Goal: Task Accomplishment & Management: Use online tool/utility

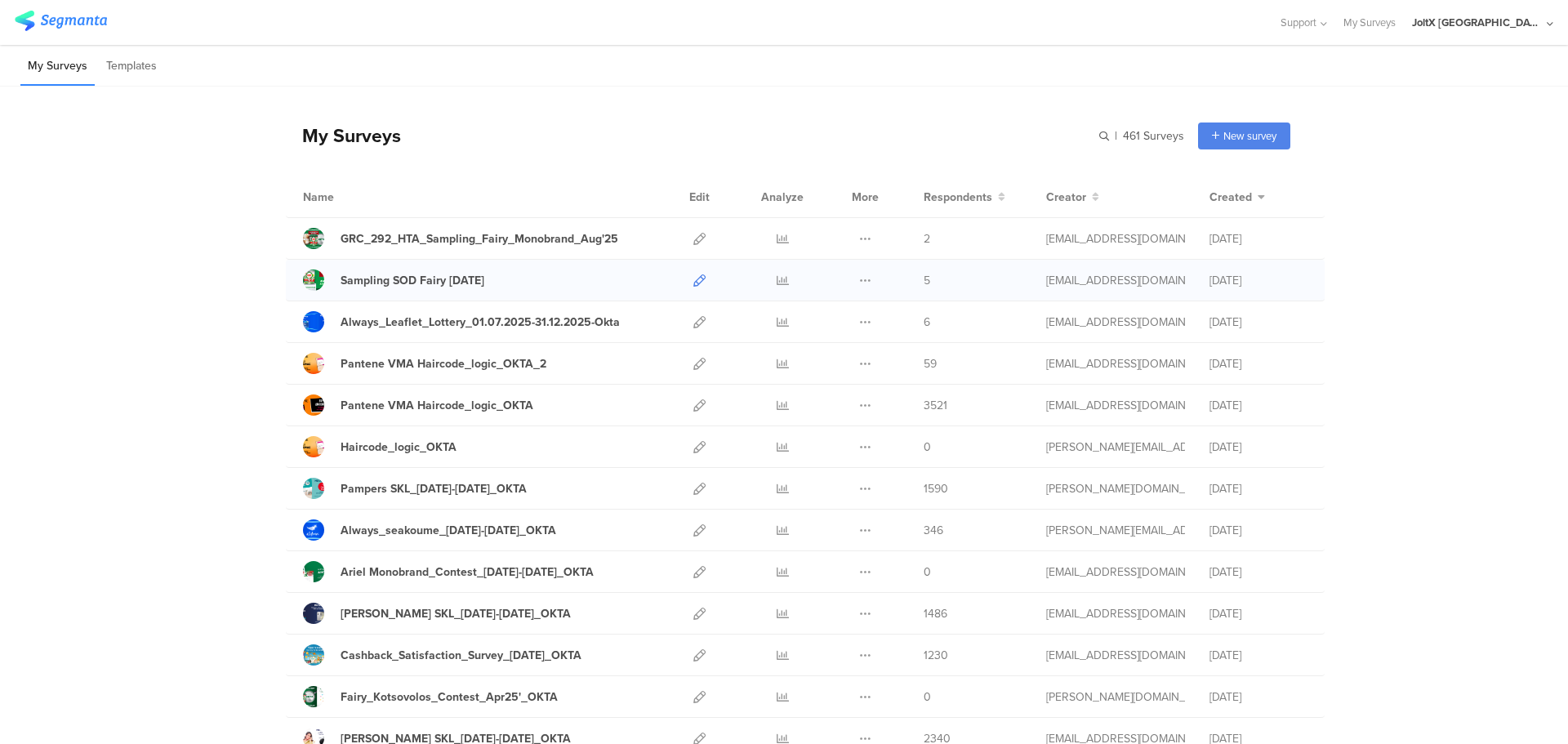
click at [694, 274] on icon at bounding box center [700, 280] width 12 height 12
click at [696, 237] on icon at bounding box center [700, 239] width 12 height 12
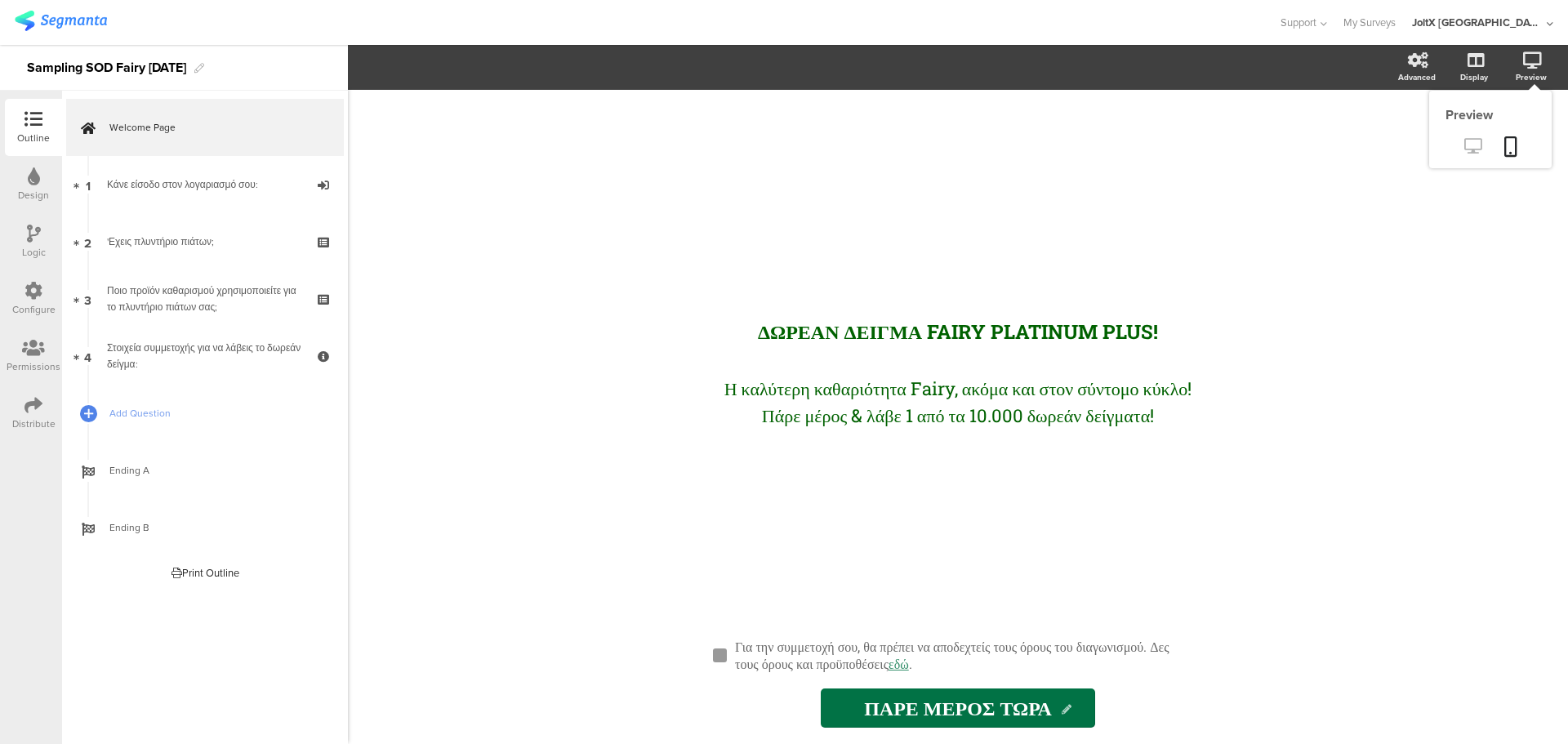
click at [1465, 143] on icon at bounding box center [1473, 146] width 17 height 15
click at [25, 407] on icon at bounding box center [33, 405] width 18 height 18
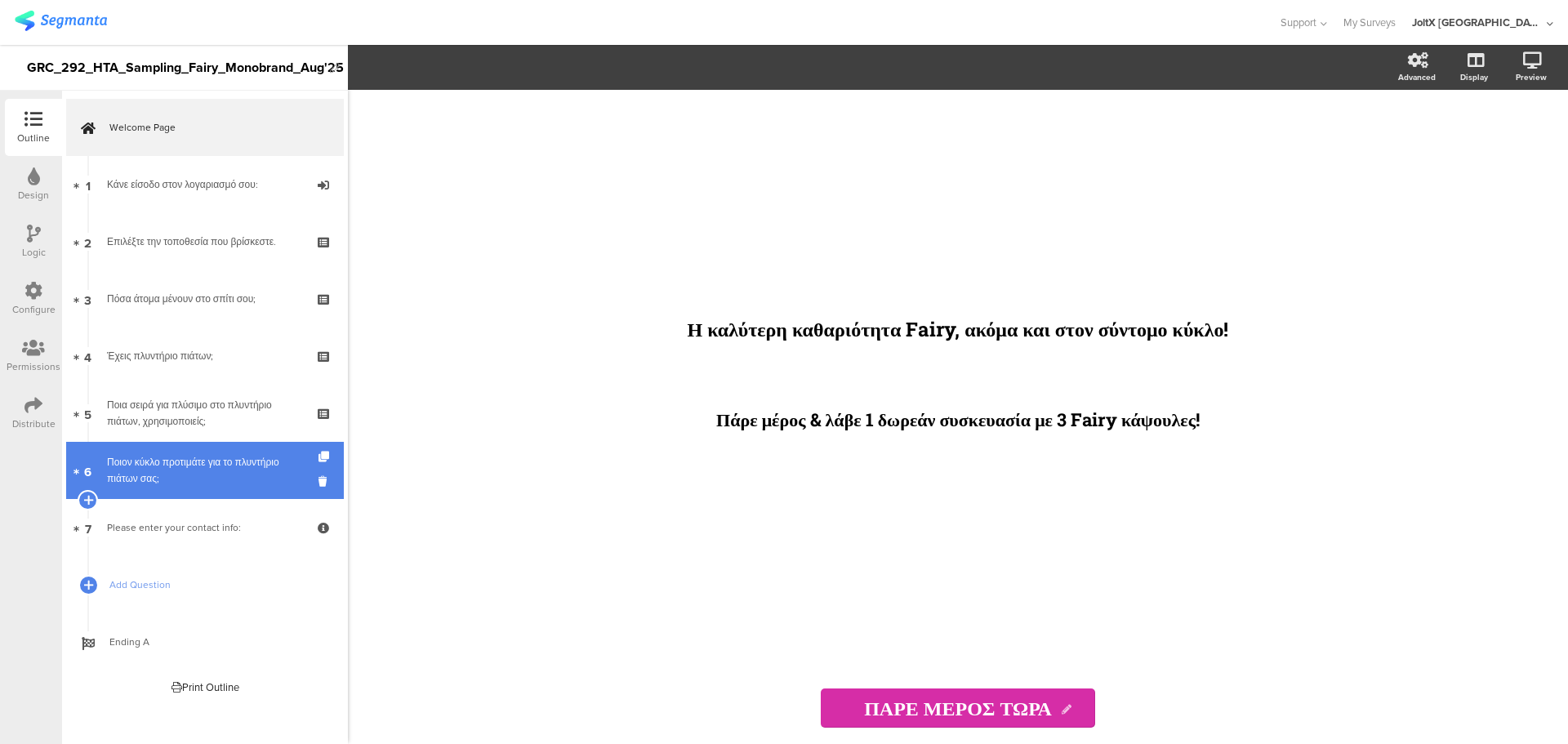
click at [208, 465] on div "Ποιον κύκλο προτιμάτε για το πλυντήριο πιάτων σας;" at bounding box center [205, 470] width 195 height 32
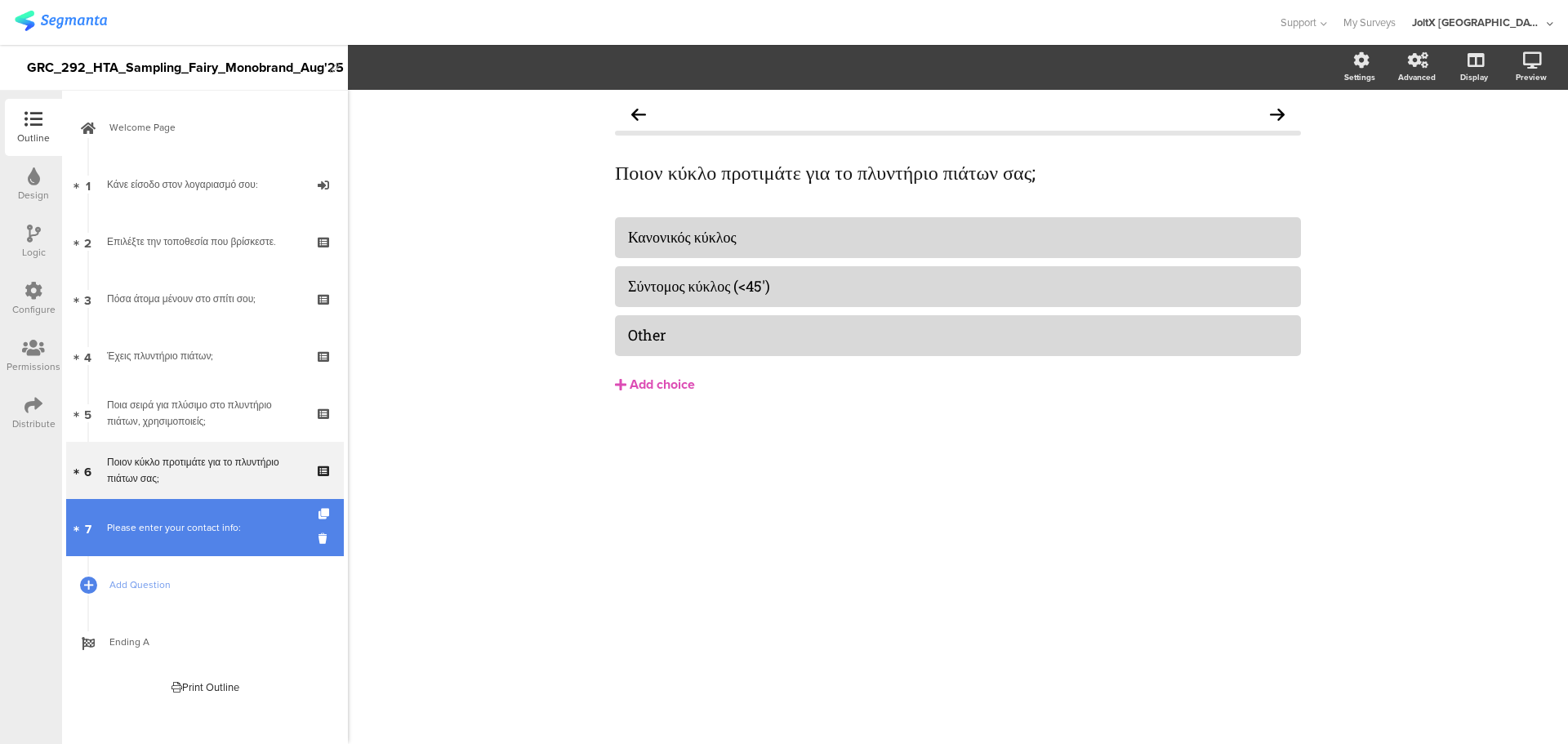
click at [187, 504] on link "7 Please enter your contact info:" at bounding box center [205, 528] width 278 height 57
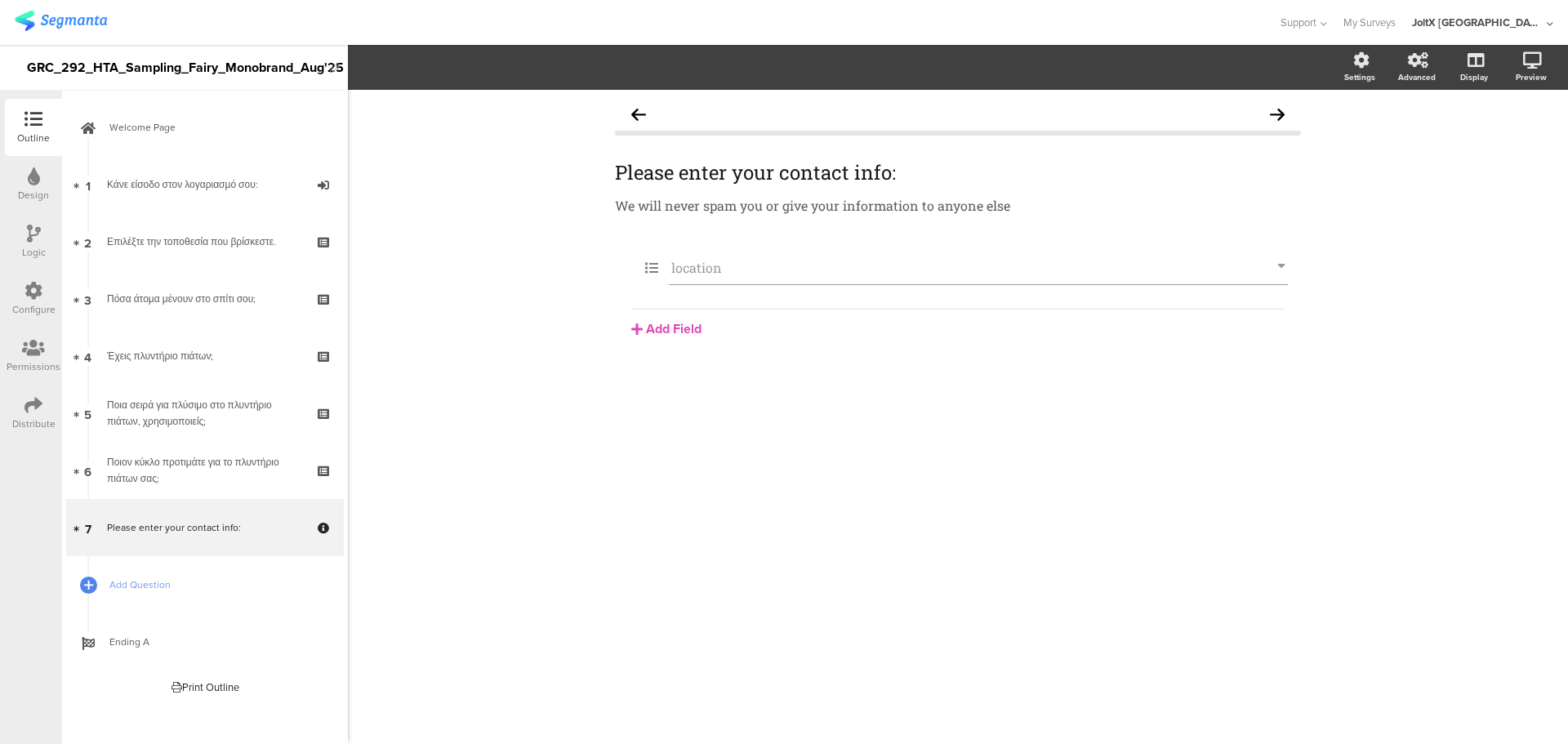
click at [117, 64] on div "GRC_292_HTA_Sampling_Fairy_Monobrand_Aug'25" at bounding box center [175, 67] width 295 height 26
click at [117, 64] on div "GRC_292_HTA_Sampling_Fairy_Monobrand_Aug'25" at bounding box center [175, 67] width 295 height 45
click at [118, 75] on div "GRC_292_HTA_Sampling_Fairy_Monobrand_Aug'25" at bounding box center [175, 67] width 295 height 45
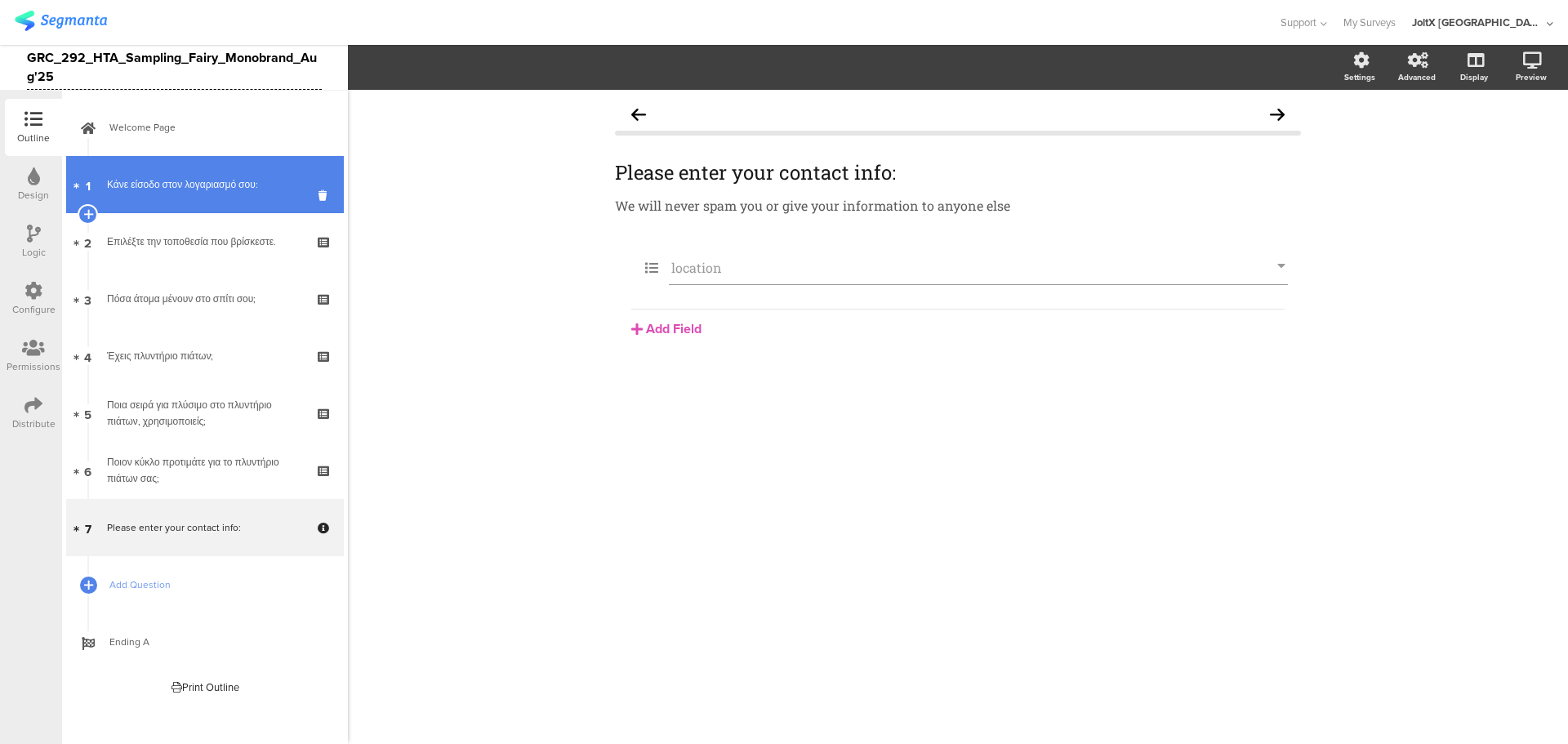
click at [147, 180] on div "Κάνε είσοδο στον λογαριασμό σου:" at bounding box center [205, 184] width 195 height 16
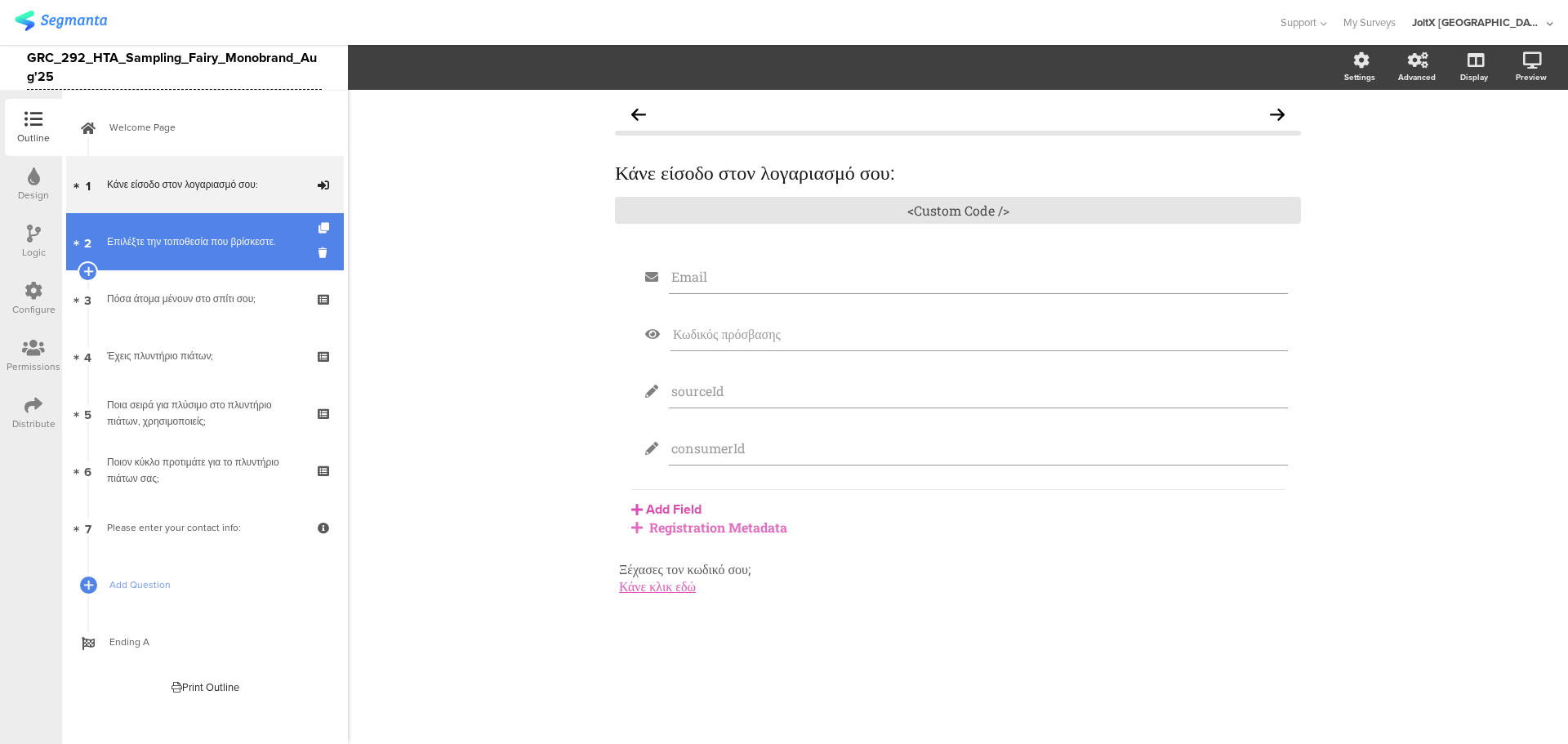
click at [169, 254] on link "2 Επιλέξτε την τοποθεσία που βρίσκεστε." at bounding box center [205, 241] width 278 height 57
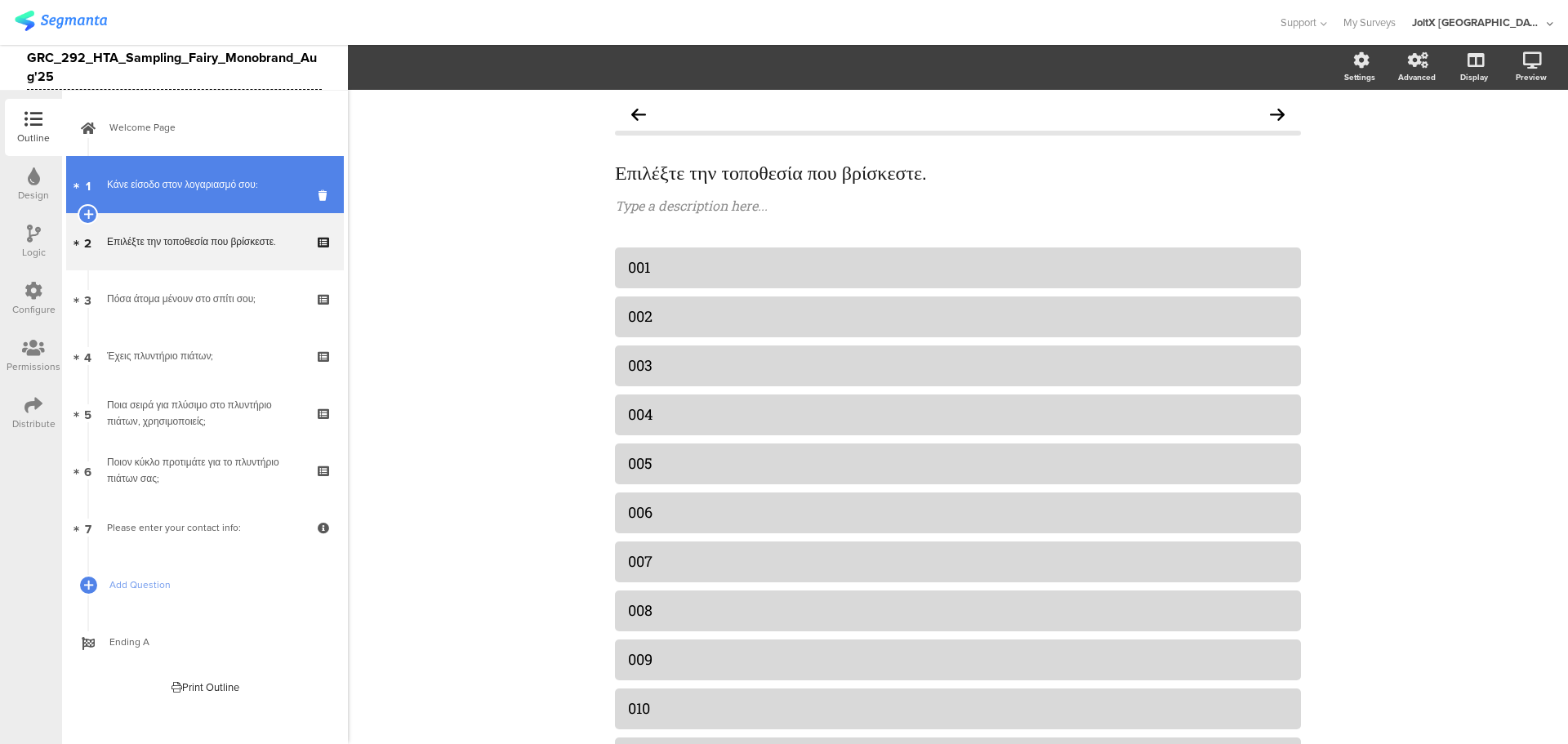
click at [172, 206] on link "1 Κάνε είσοδο στον λογαριασμό σου:" at bounding box center [205, 184] width 278 height 57
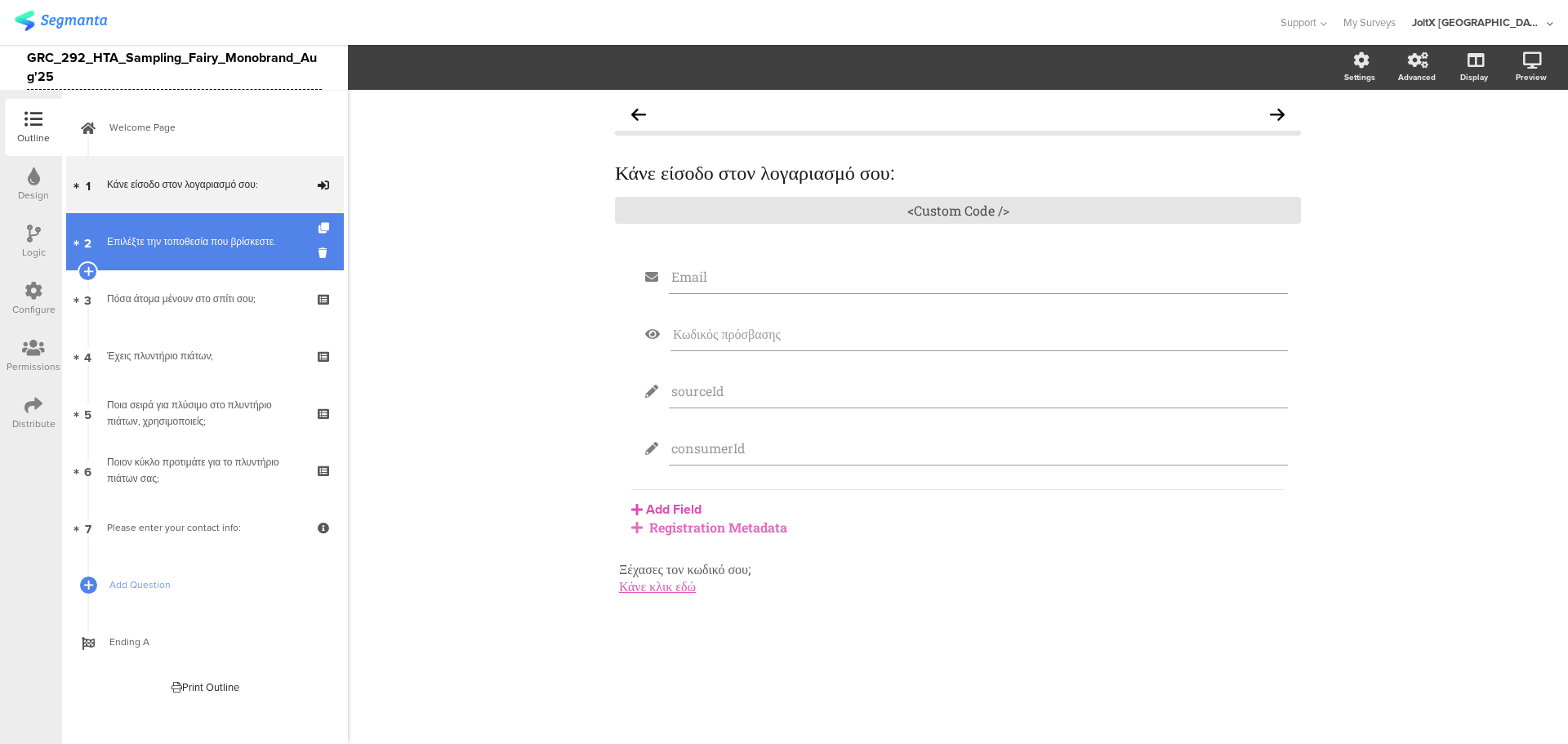
click at [169, 248] on div "Επιλέξτε την τοποθεσία που βρίσκεστε." at bounding box center [205, 241] width 195 height 16
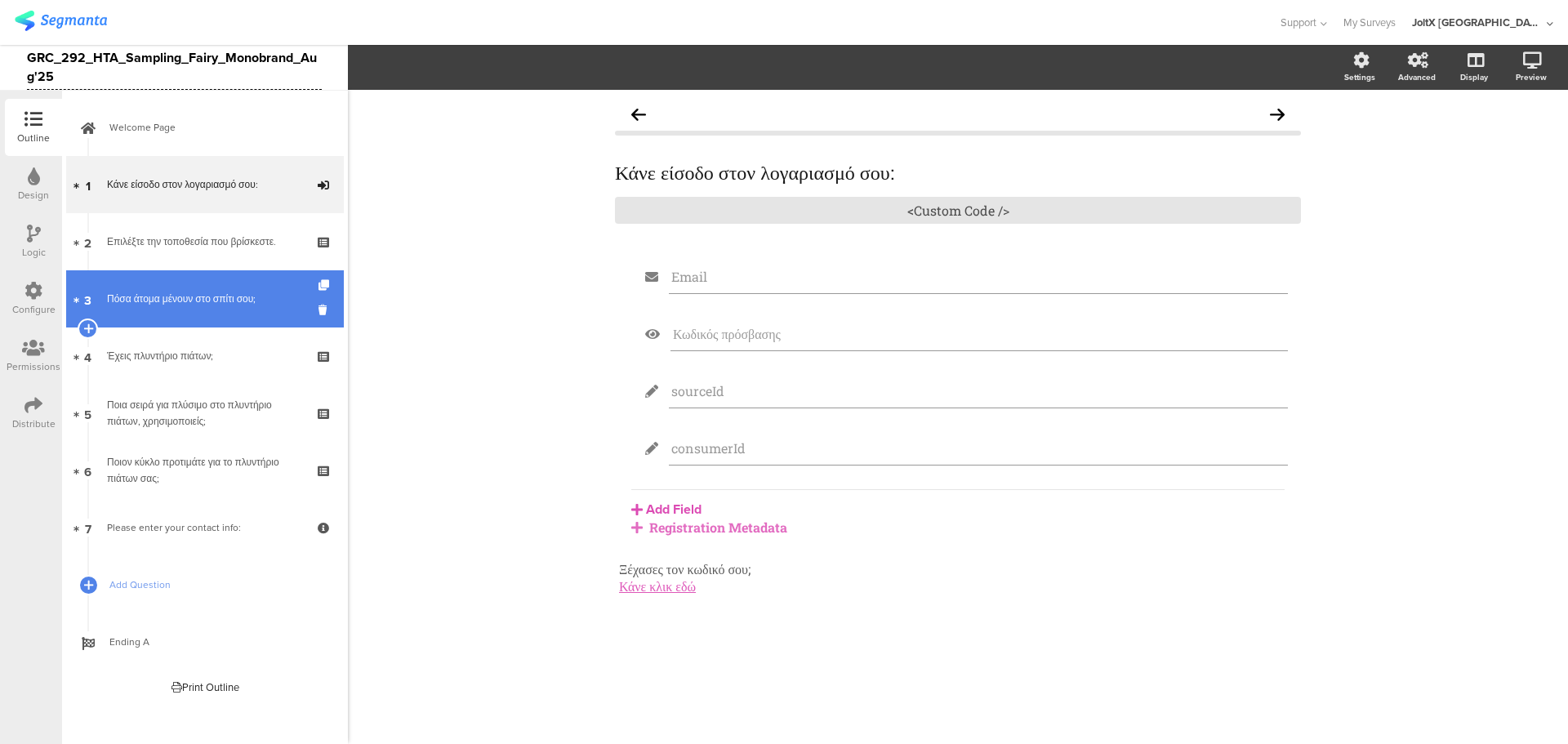
click at [166, 317] on link "3 Πόσα άτομα μένουν στο σπίτι σου;" at bounding box center [205, 298] width 278 height 57
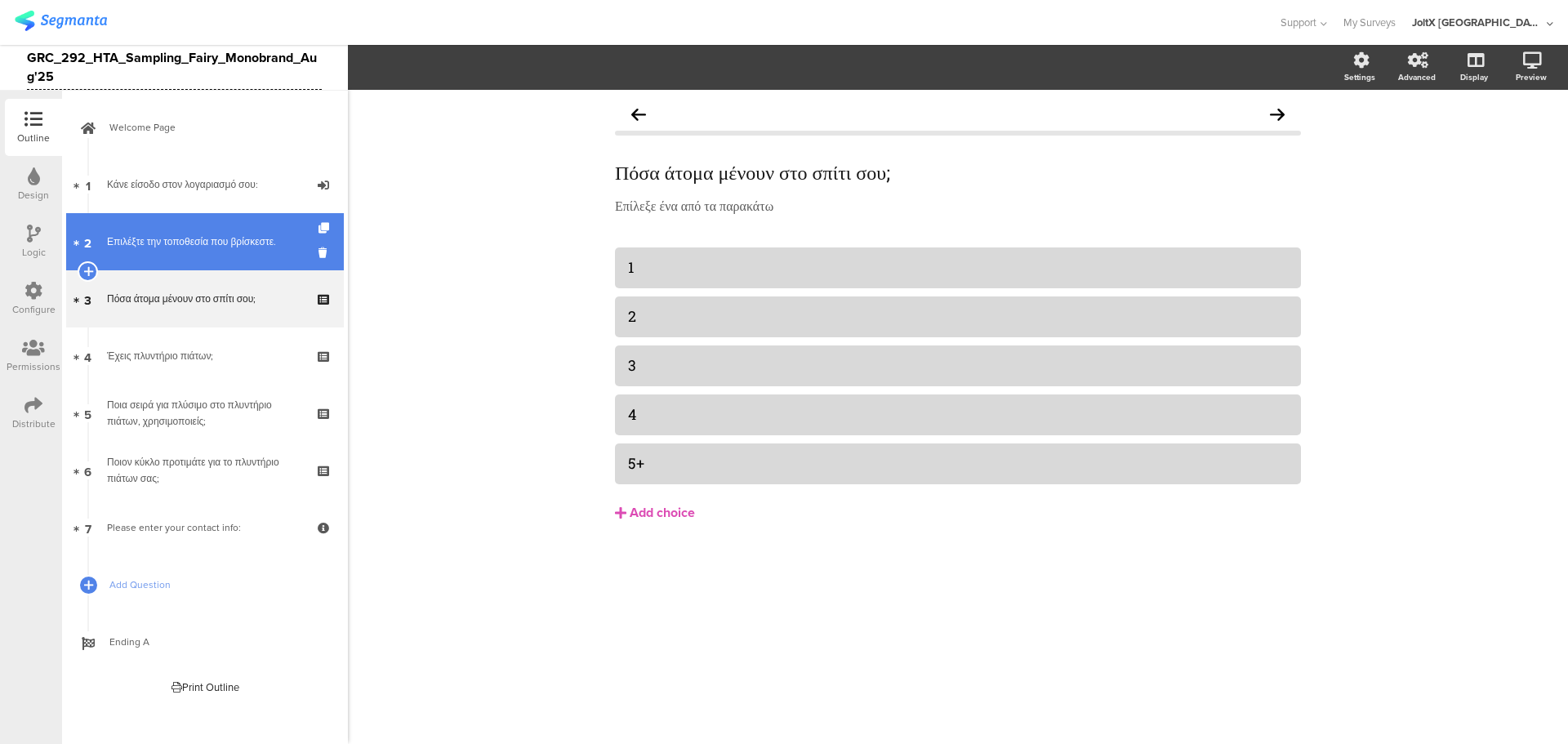
click at [166, 247] on div "Επιλέξτε την τοποθεσία που βρίσκεστε." at bounding box center [205, 241] width 195 height 16
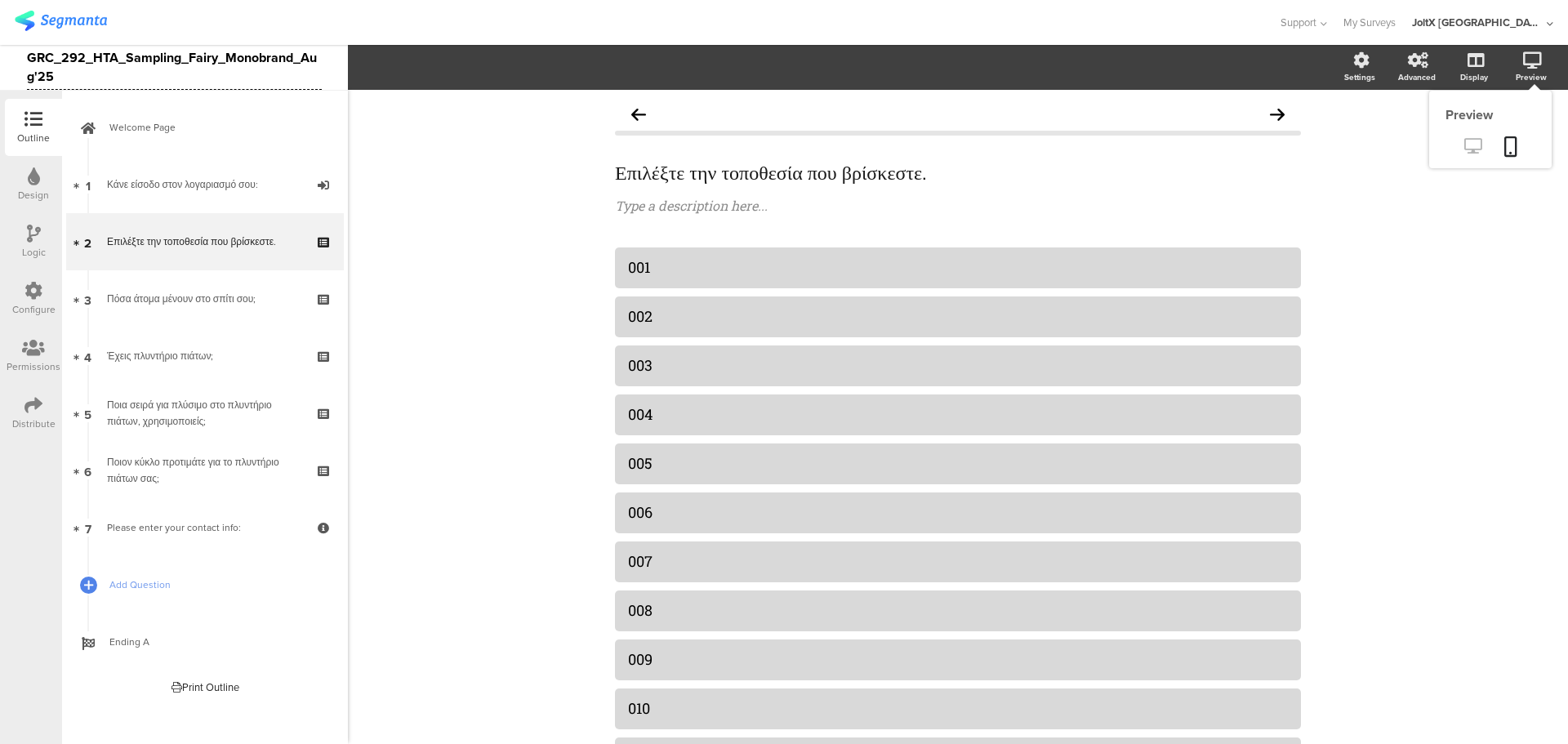
click at [1469, 147] on link at bounding box center [1473, 147] width 40 height 27
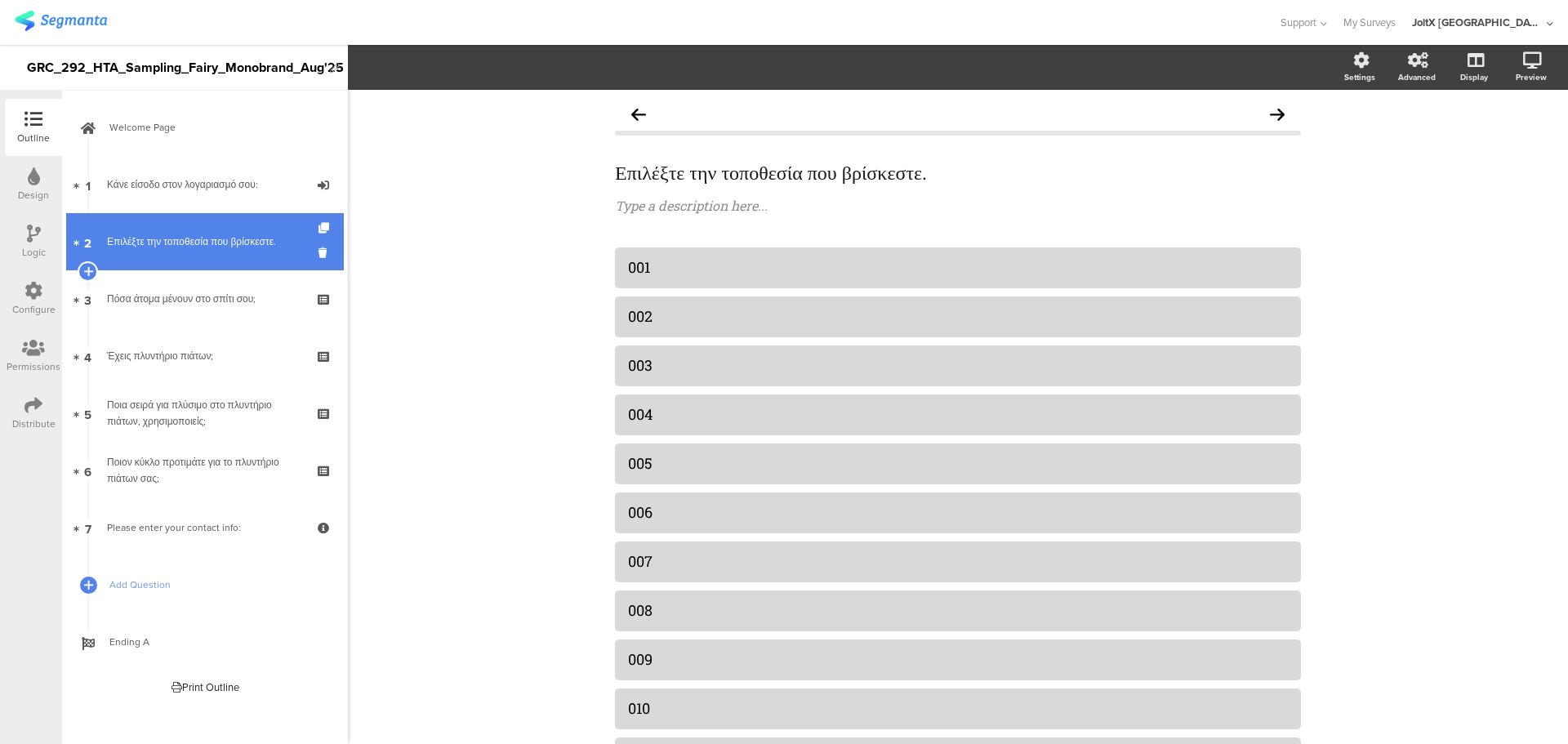
click at [211, 265] on link "2 Επιλέξτε την τοποθεσία που βρίσκεστε." at bounding box center [205, 241] width 278 height 57
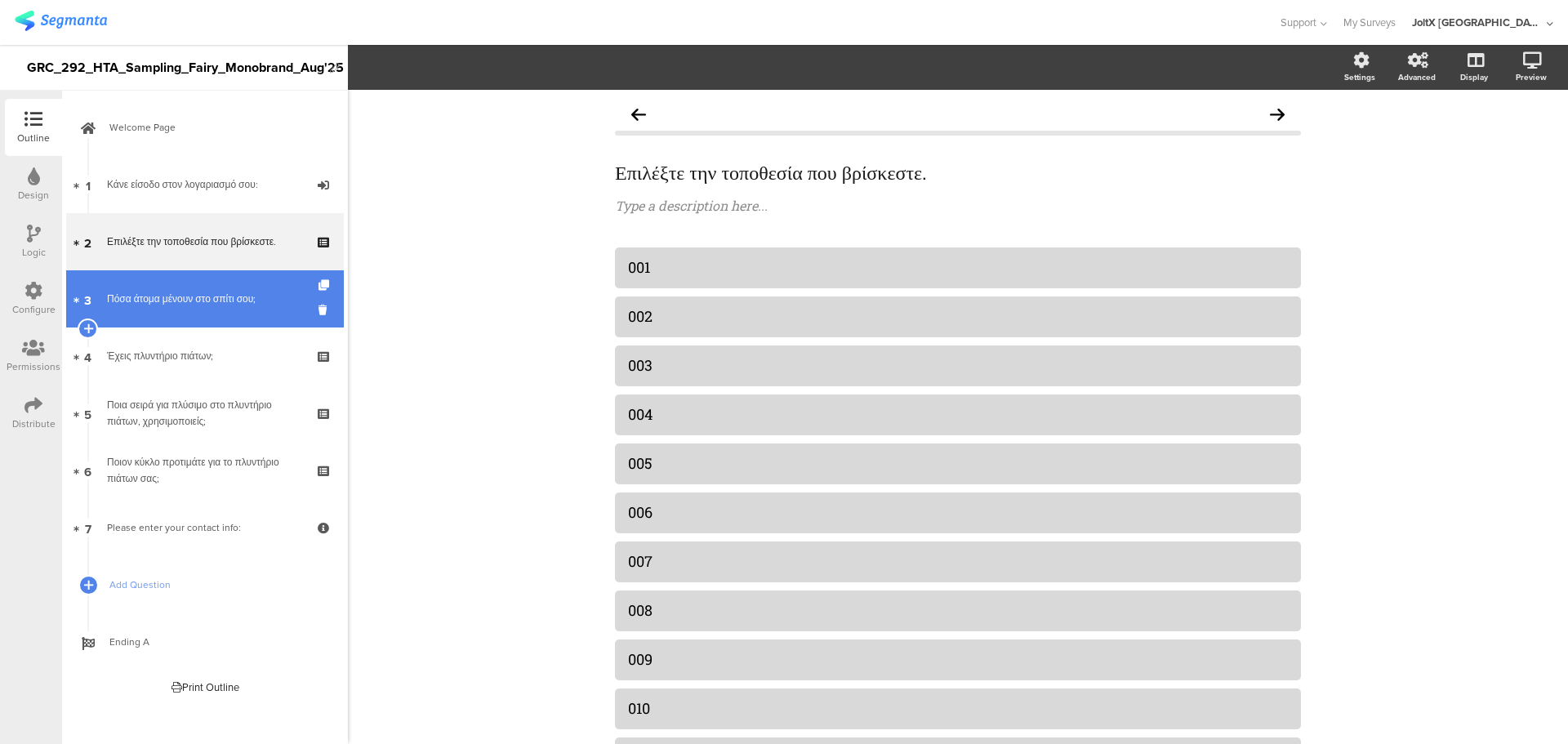
click at [208, 294] on div "Πόσα άτομα μένουν στο σπίτι σου;" at bounding box center [205, 298] width 195 height 16
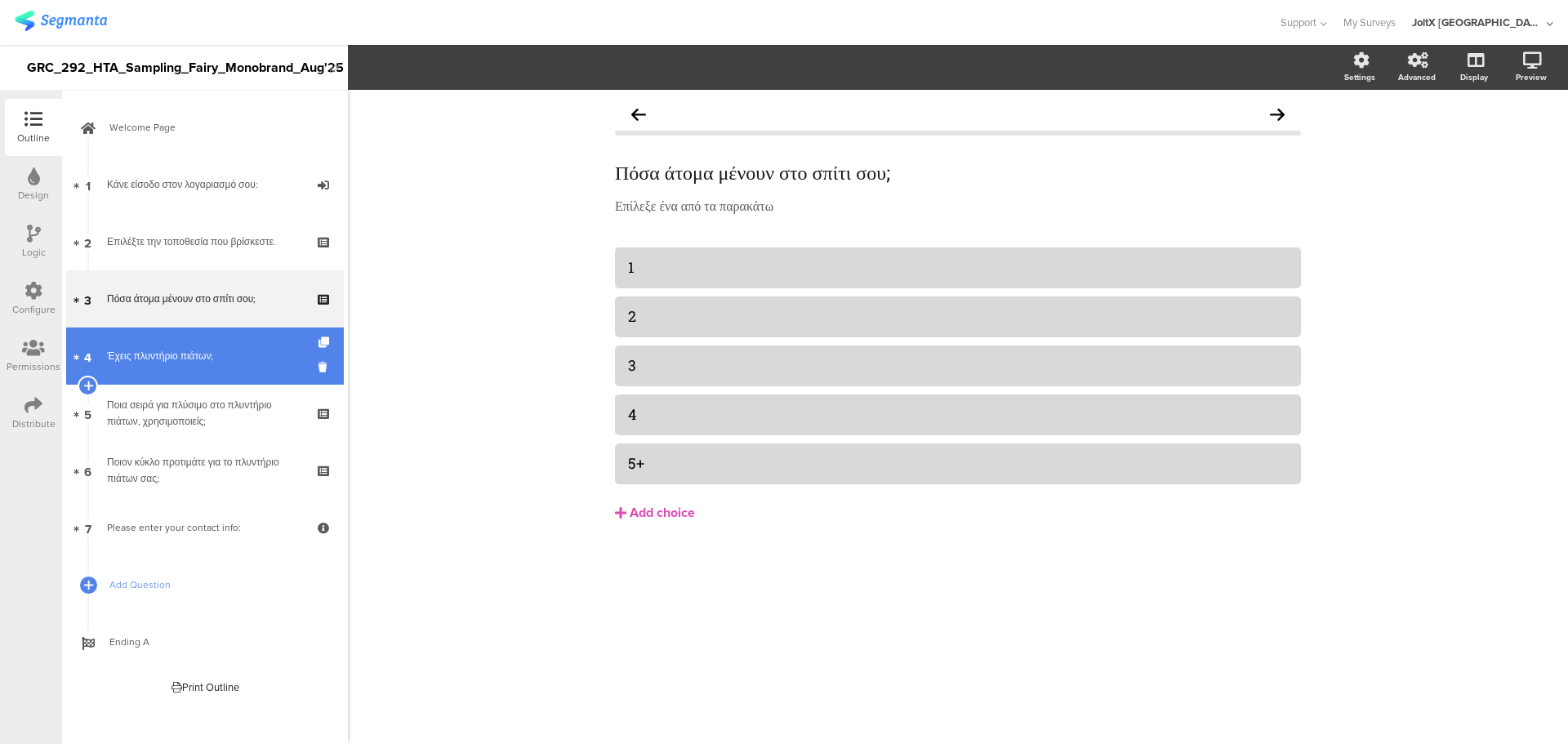
click at [222, 378] on link "4 Έχεις πλυντήριο πιάτων;" at bounding box center [205, 355] width 278 height 57
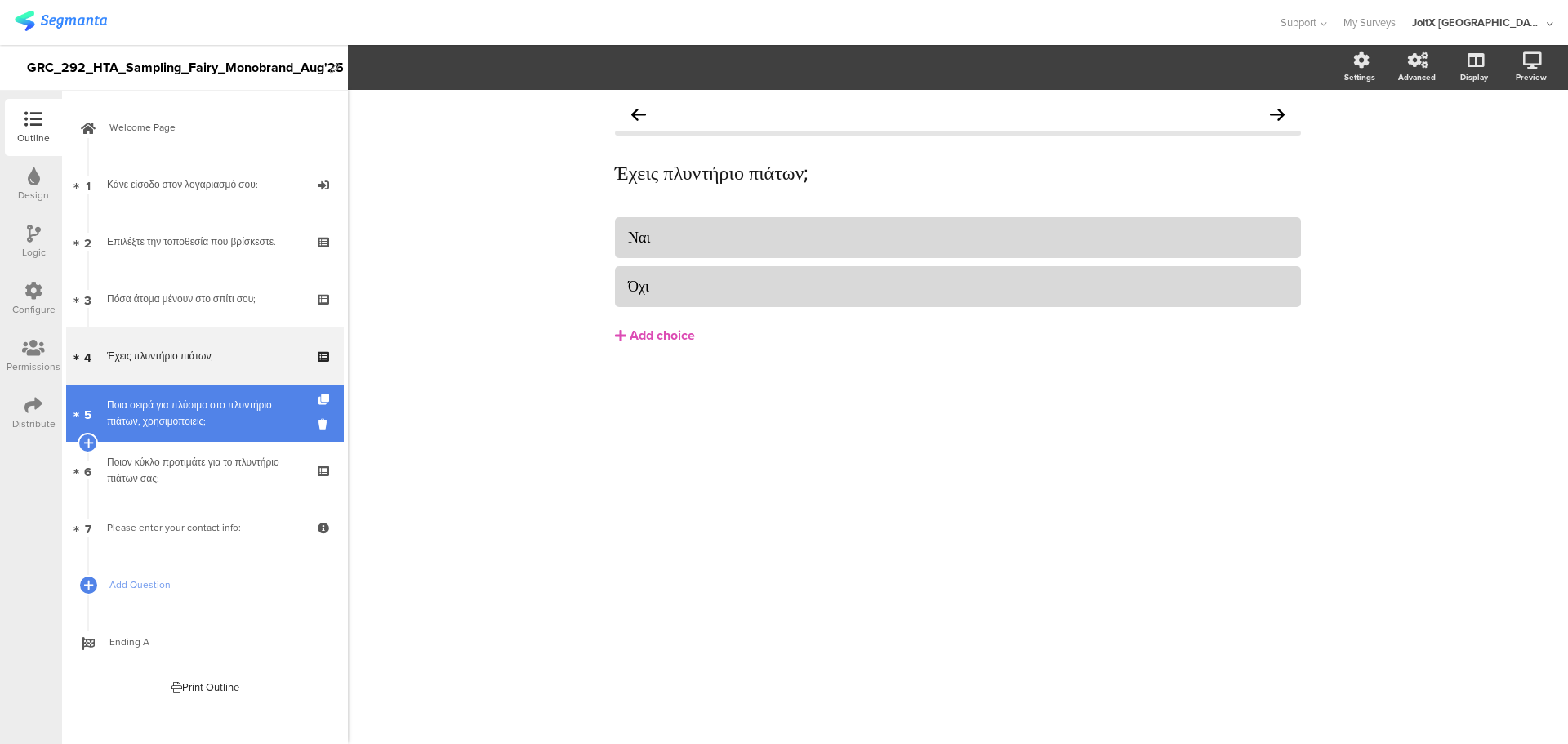
click at [222, 401] on div "Ποια σειρά για πλύσιμο στο πλυντήριο πιάτων, χρησιμοποιείς;" at bounding box center [205, 413] width 195 height 32
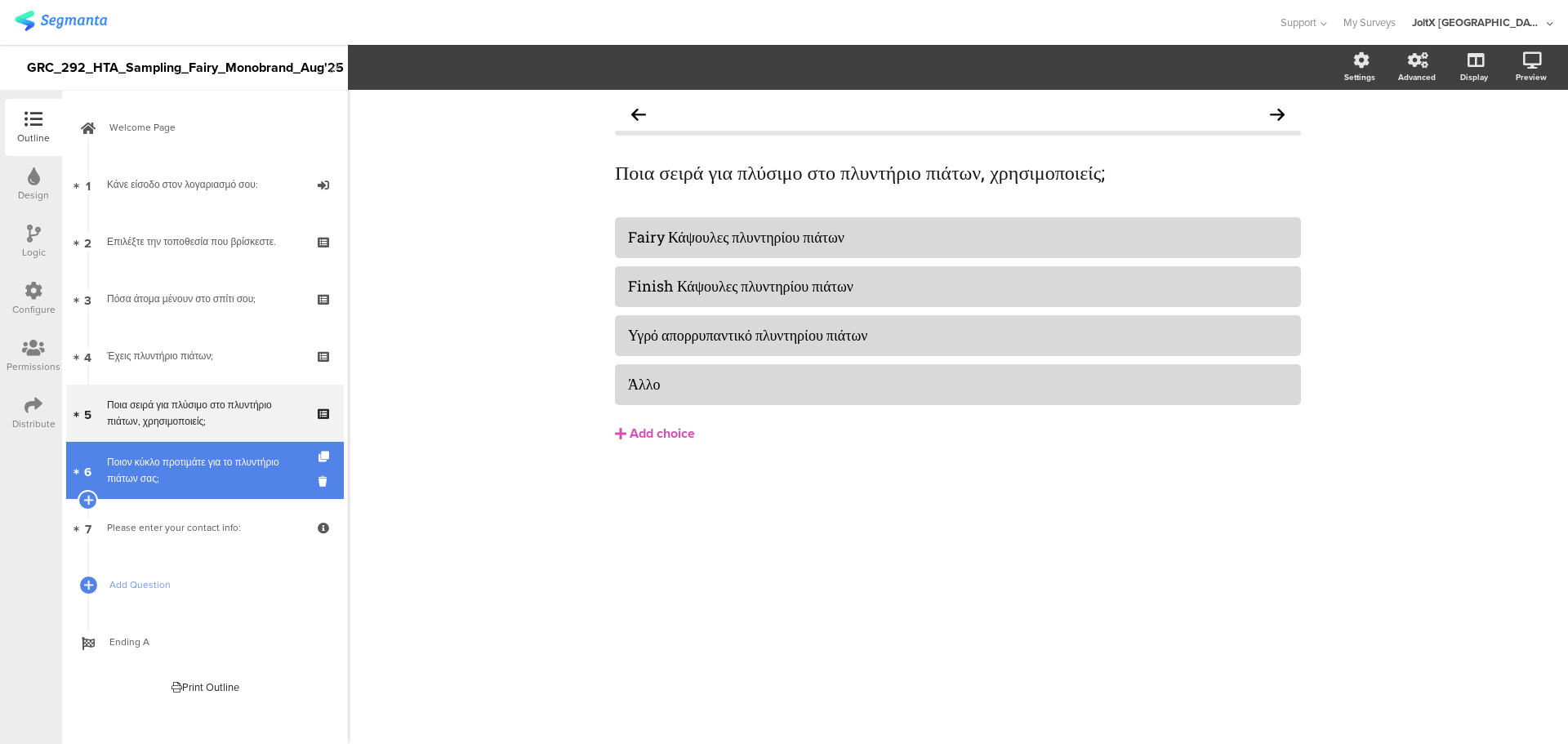
click at [227, 450] on link "6 Ποιον κύκλο προτιμάτε για το πλυντήριο πιάτων σας;" at bounding box center [205, 470] width 278 height 57
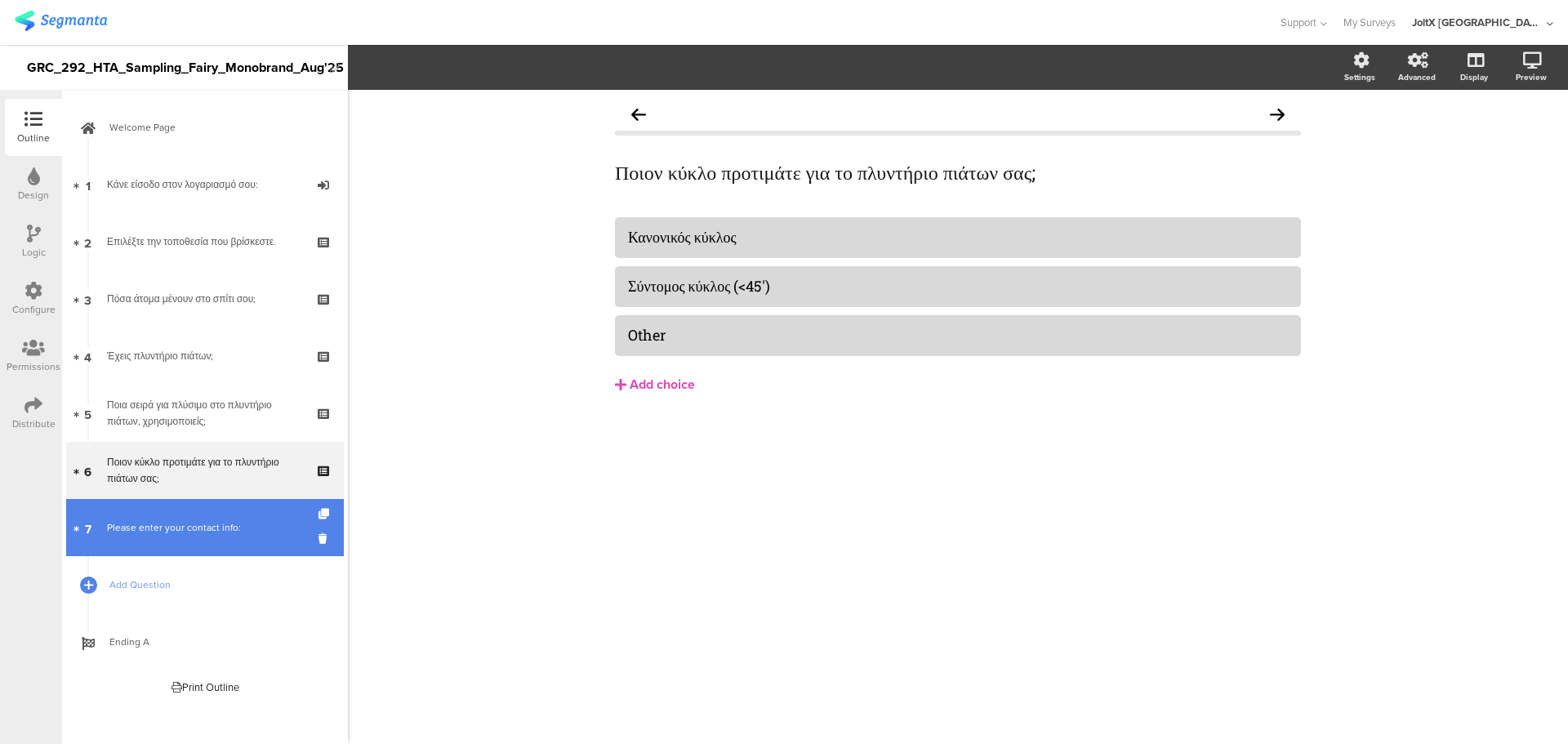
click at [227, 505] on link "7 Please enter your contact info:" at bounding box center [205, 528] width 278 height 57
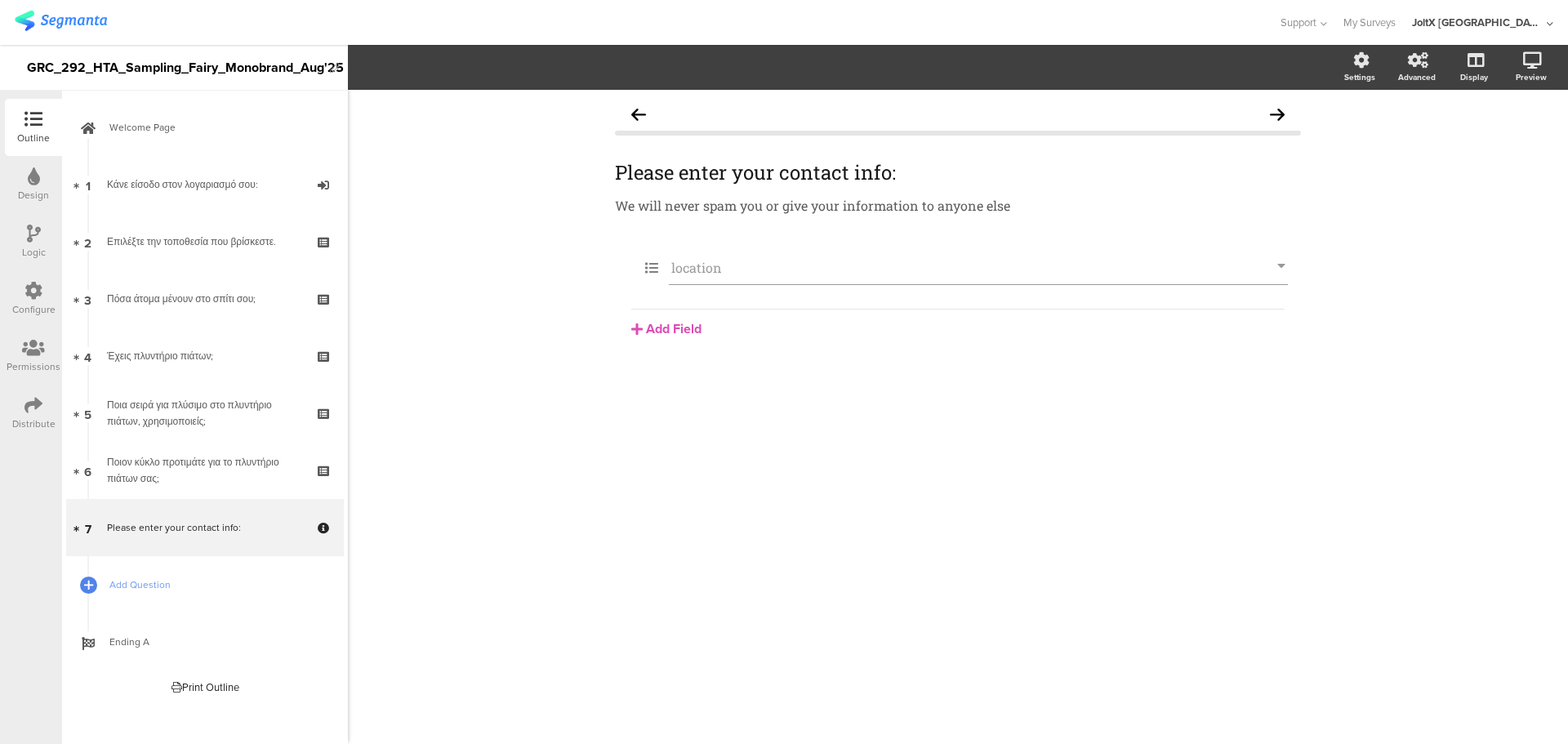
click at [39, 300] on div at bounding box center [33, 292] width 18 height 20
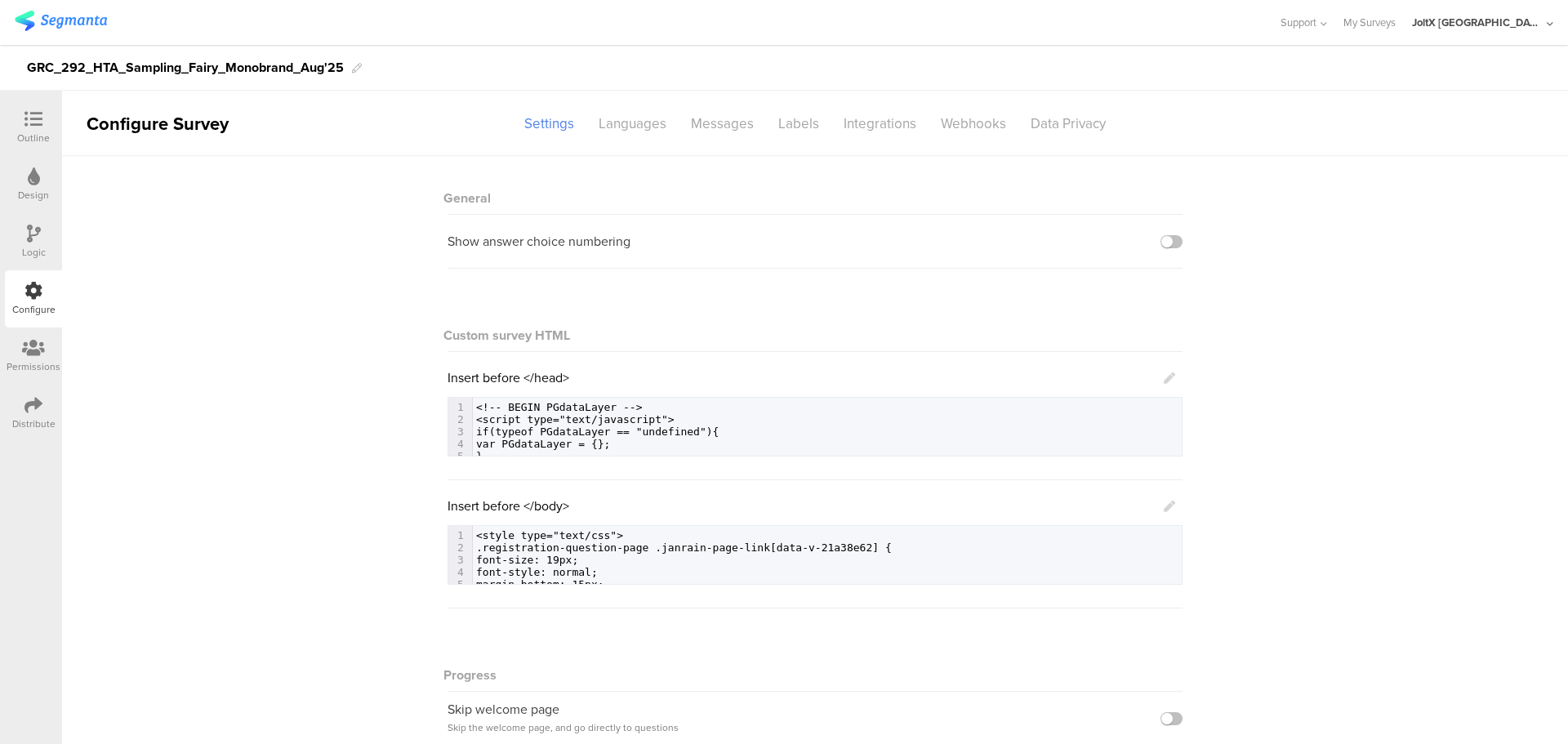
click at [35, 190] on div "Design" at bounding box center [33, 194] width 31 height 14
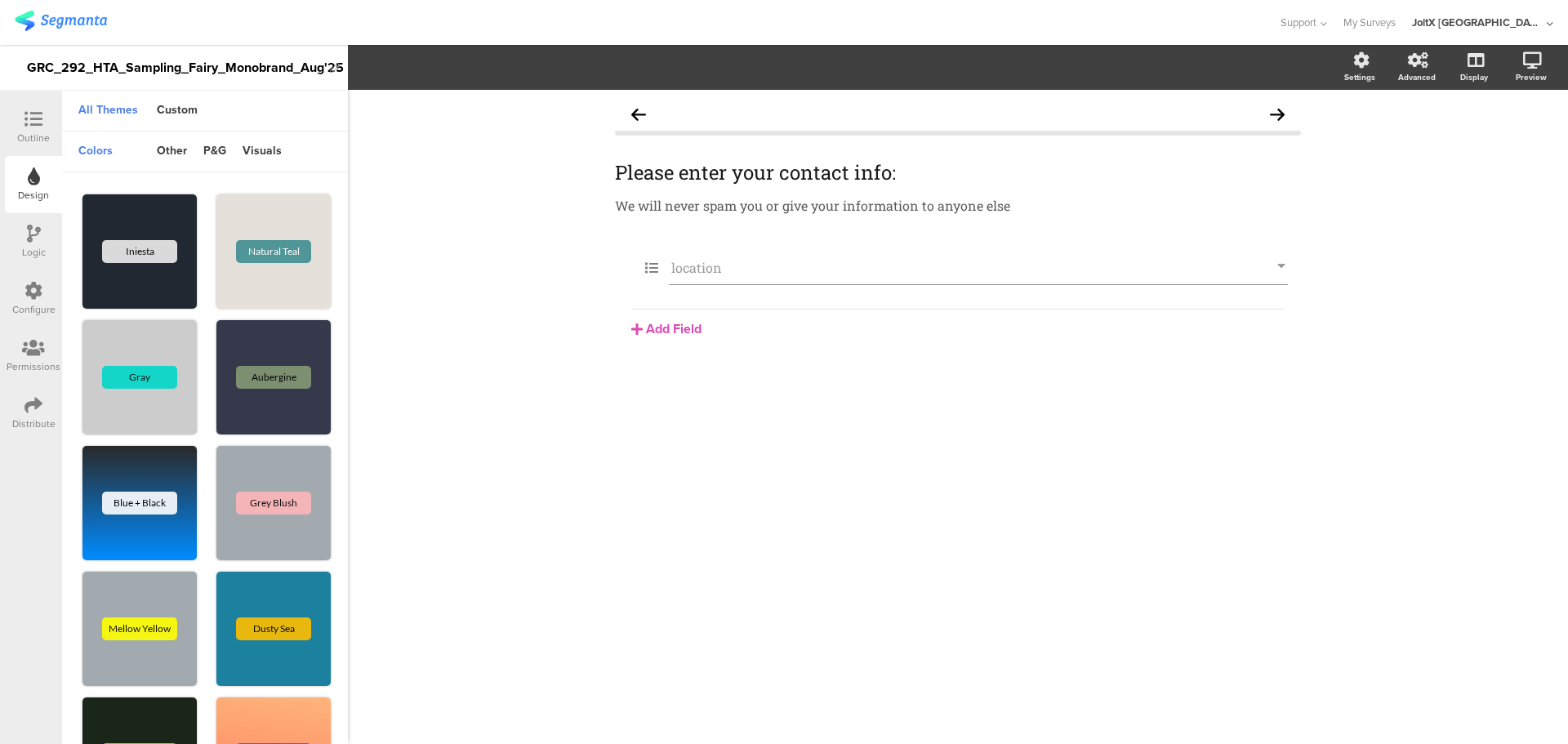
click at [42, 137] on div "Outline" at bounding box center [33, 137] width 32 height 14
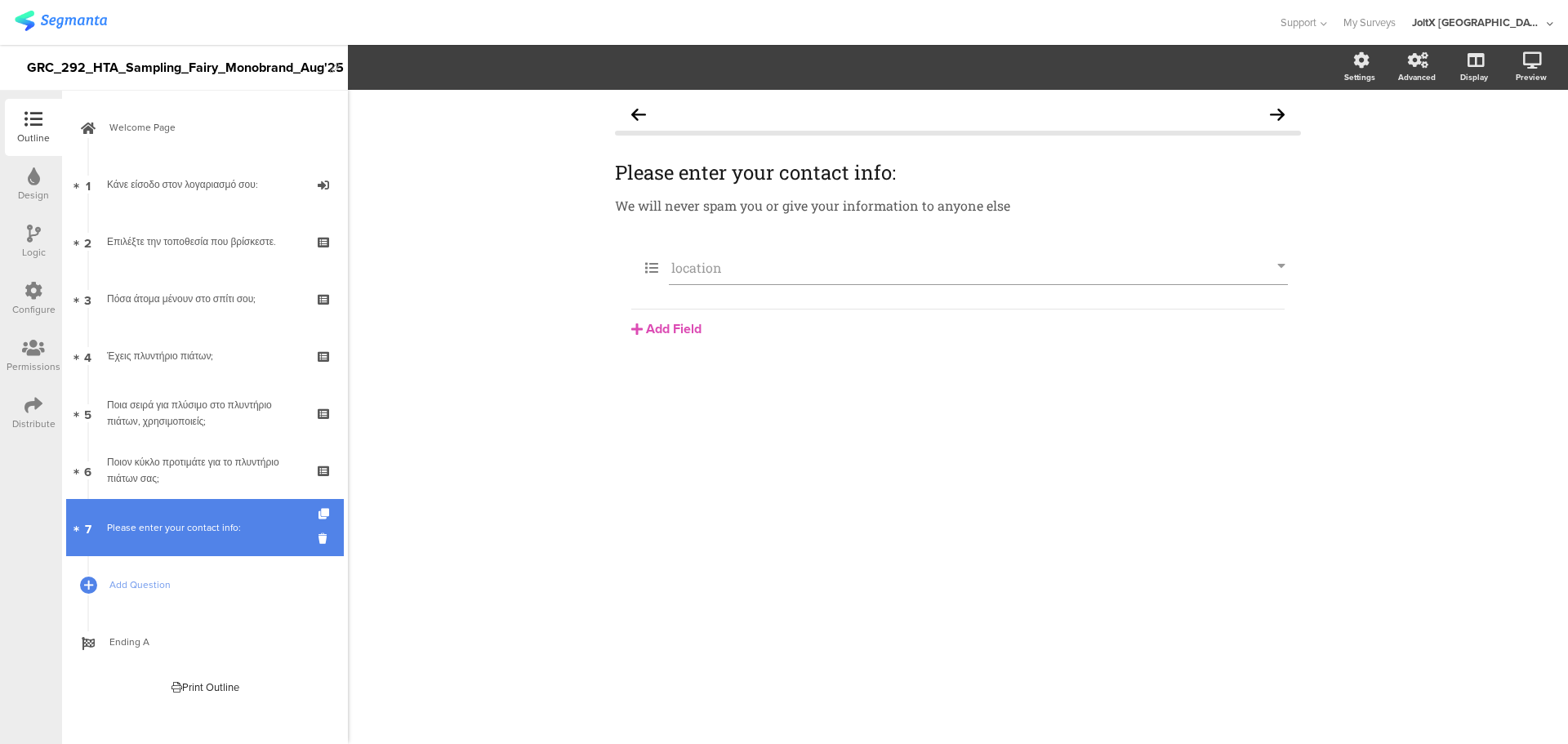
click at [130, 530] on div "Please enter your contact info:" at bounding box center [205, 528] width 195 height 16
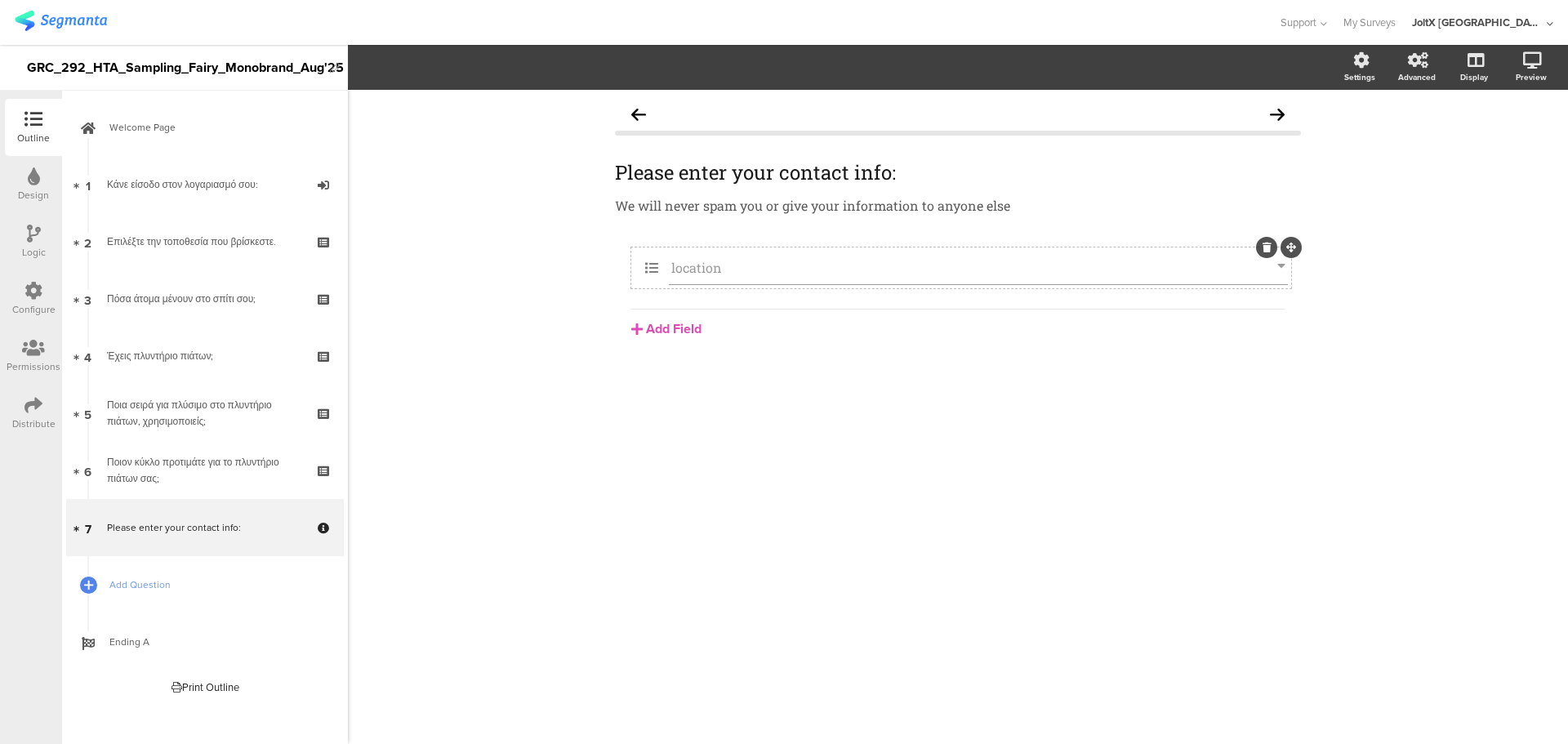
click at [765, 270] on input "location" at bounding box center [974, 268] width 606 height 17
click at [47, 303] on div "Configure" at bounding box center [33, 309] width 43 height 14
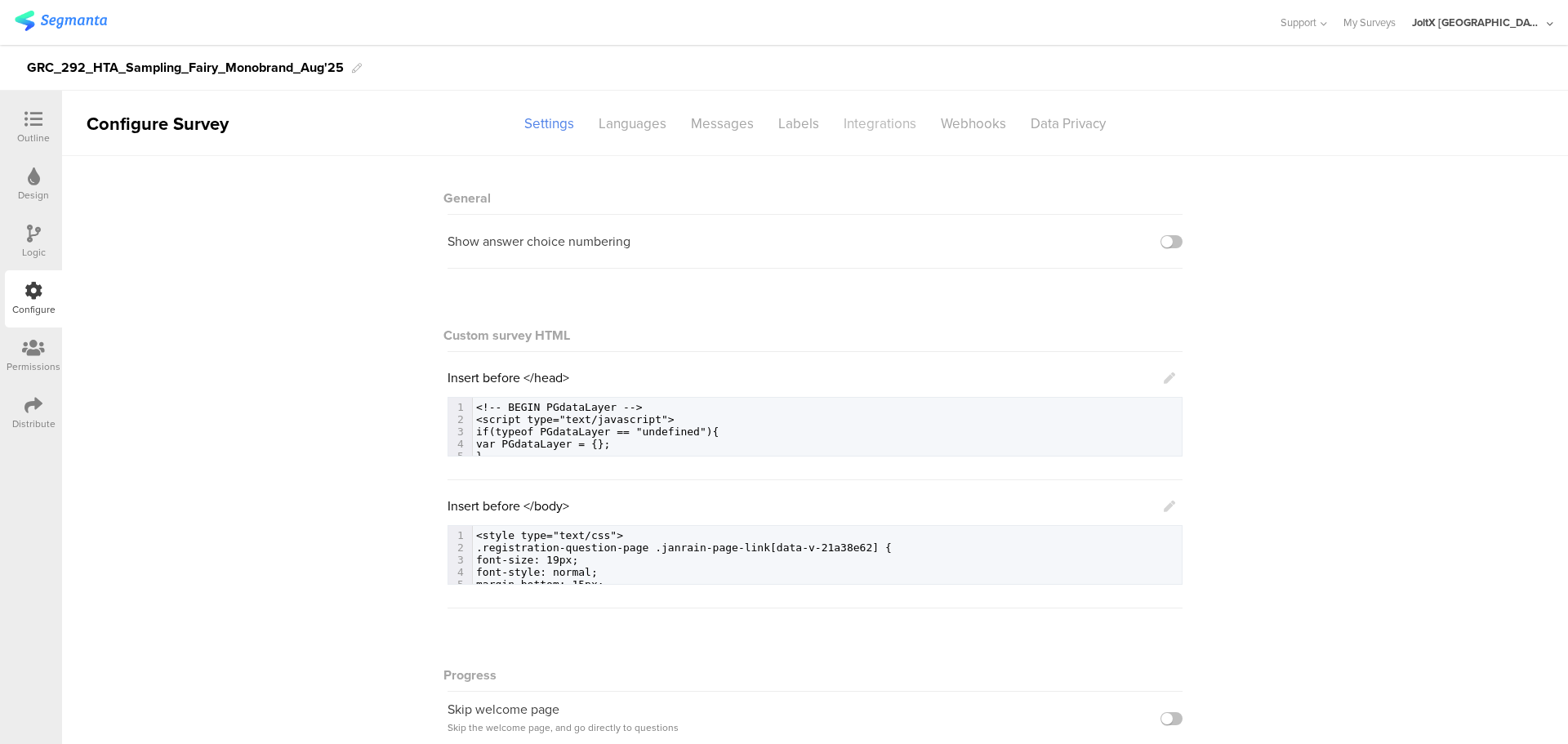
click at [864, 116] on div "Integrations" at bounding box center [880, 124] width 97 height 29
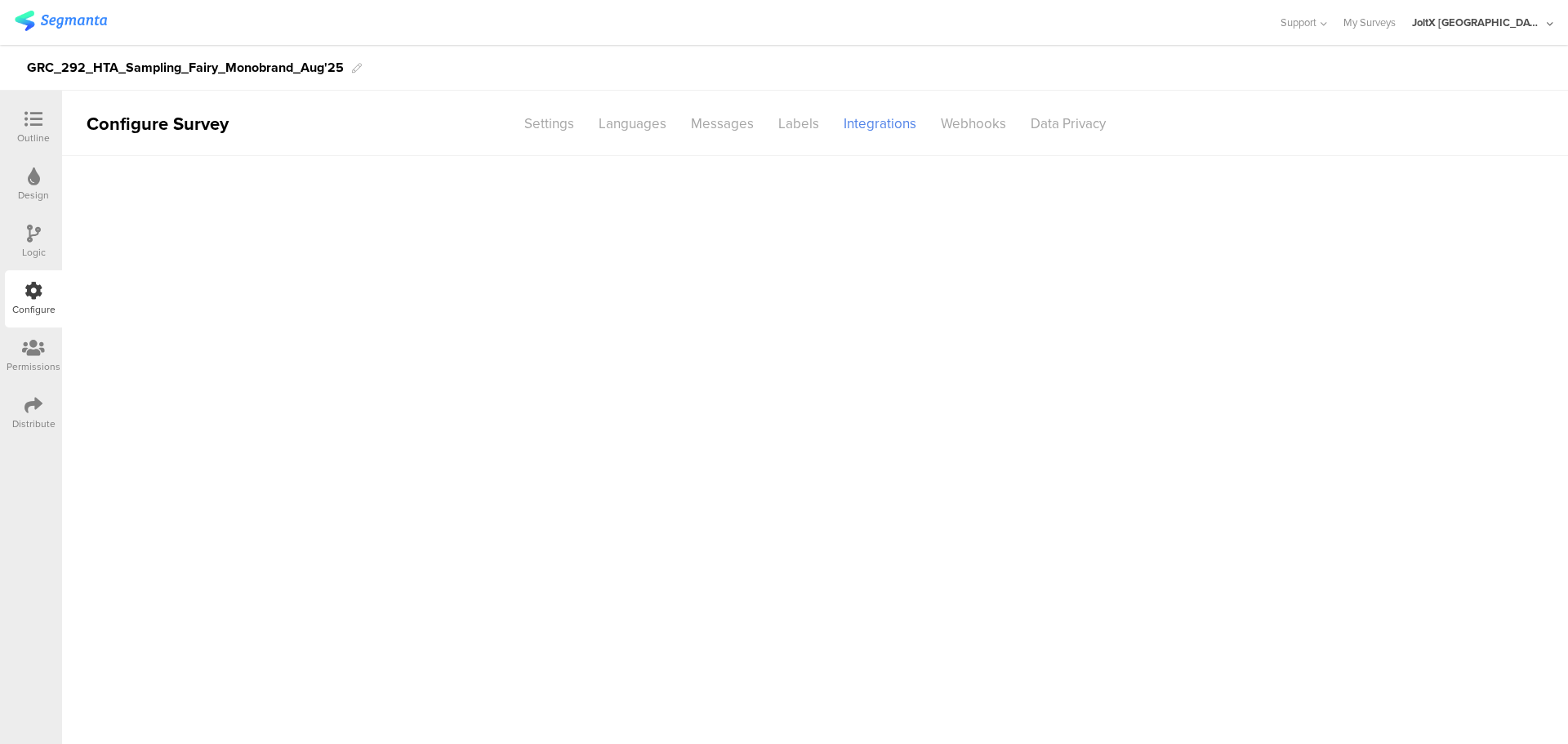
click at [39, 126] on icon at bounding box center [33, 118] width 18 height 18
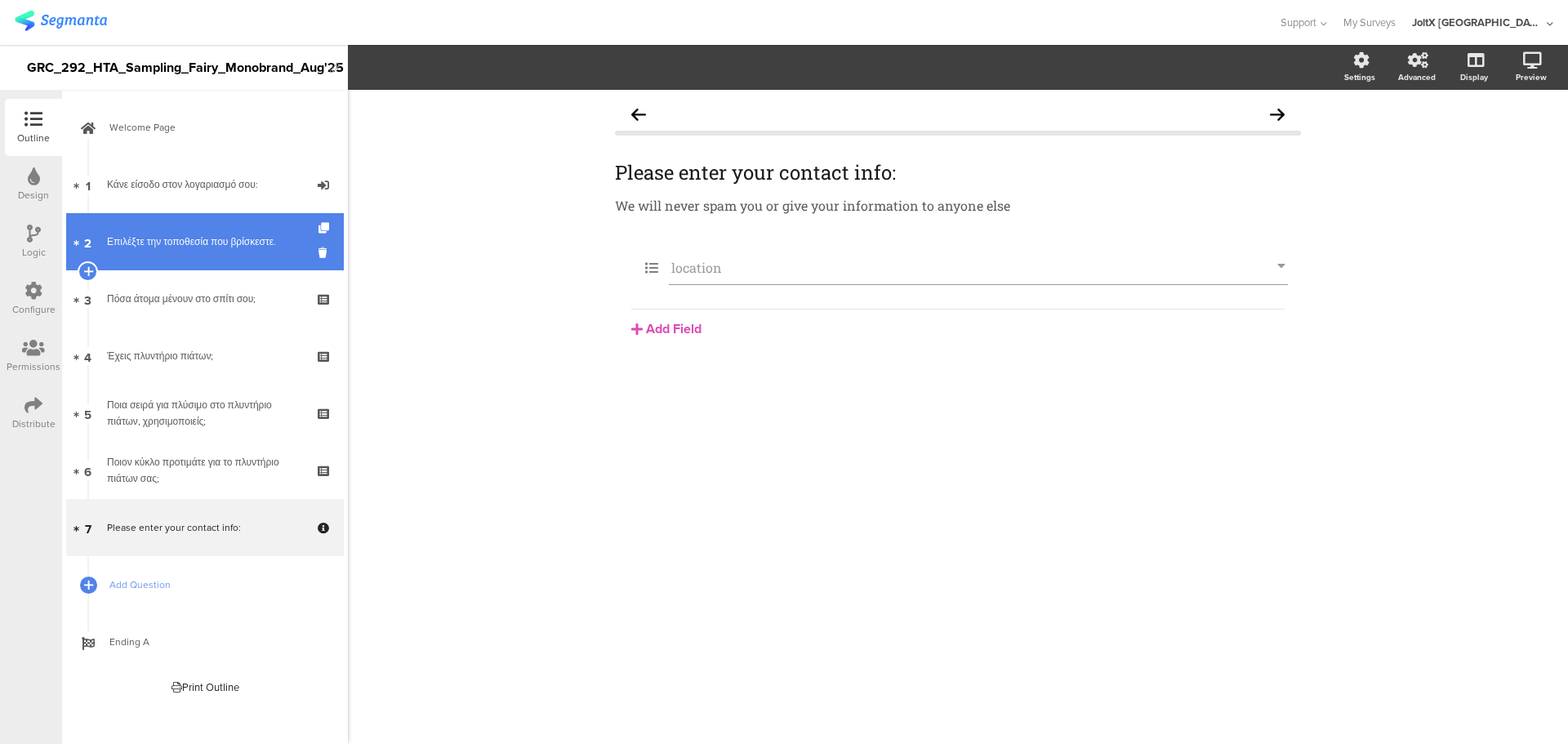
click at [195, 230] on link "2 Επιλέξτε την τοποθεσία που βρίσκεστε." at bounding box center [205, 241] width 278 height 57
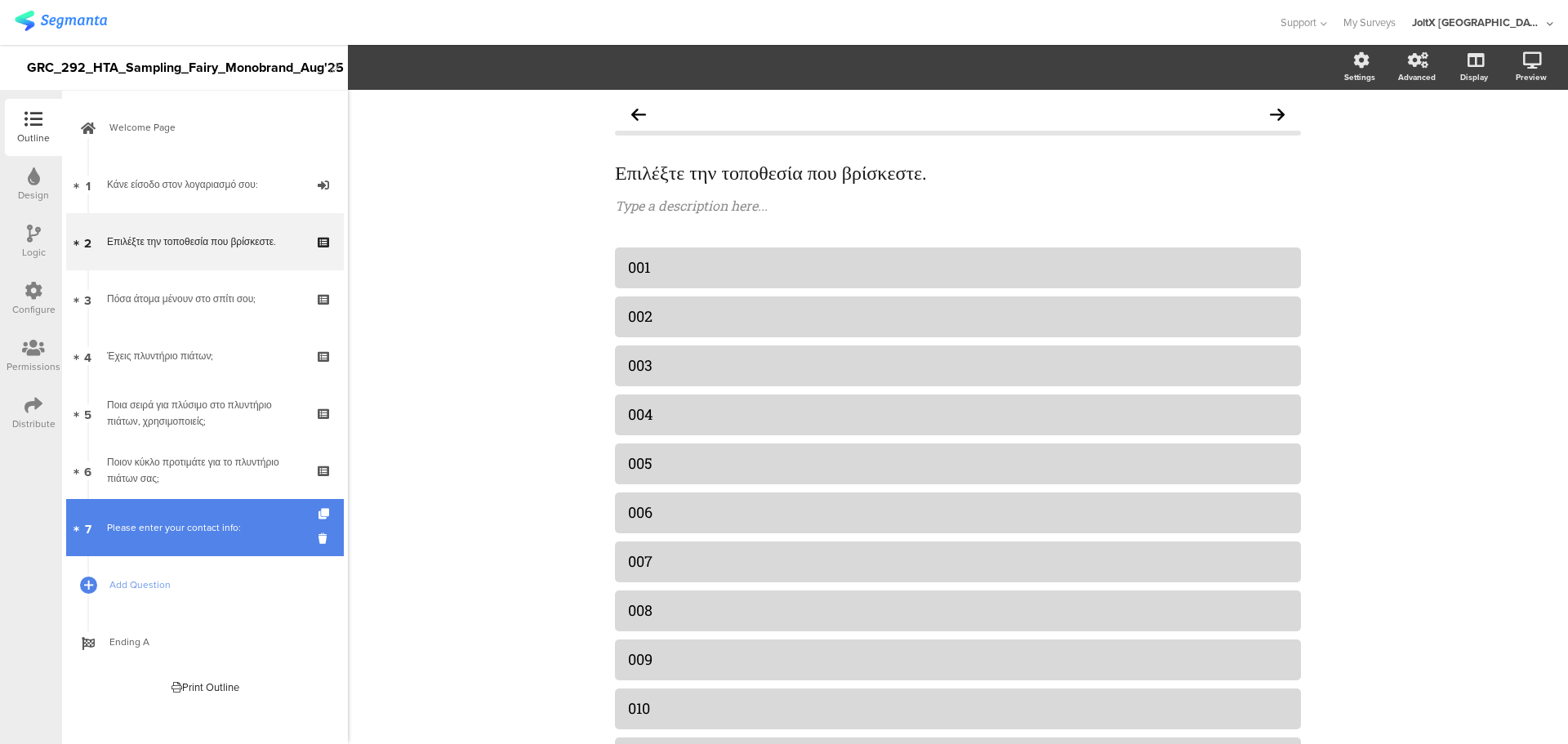
click at [167, 522] on div "Please enter your contact info:" at bounding box center [205, 528] width 195 height 16
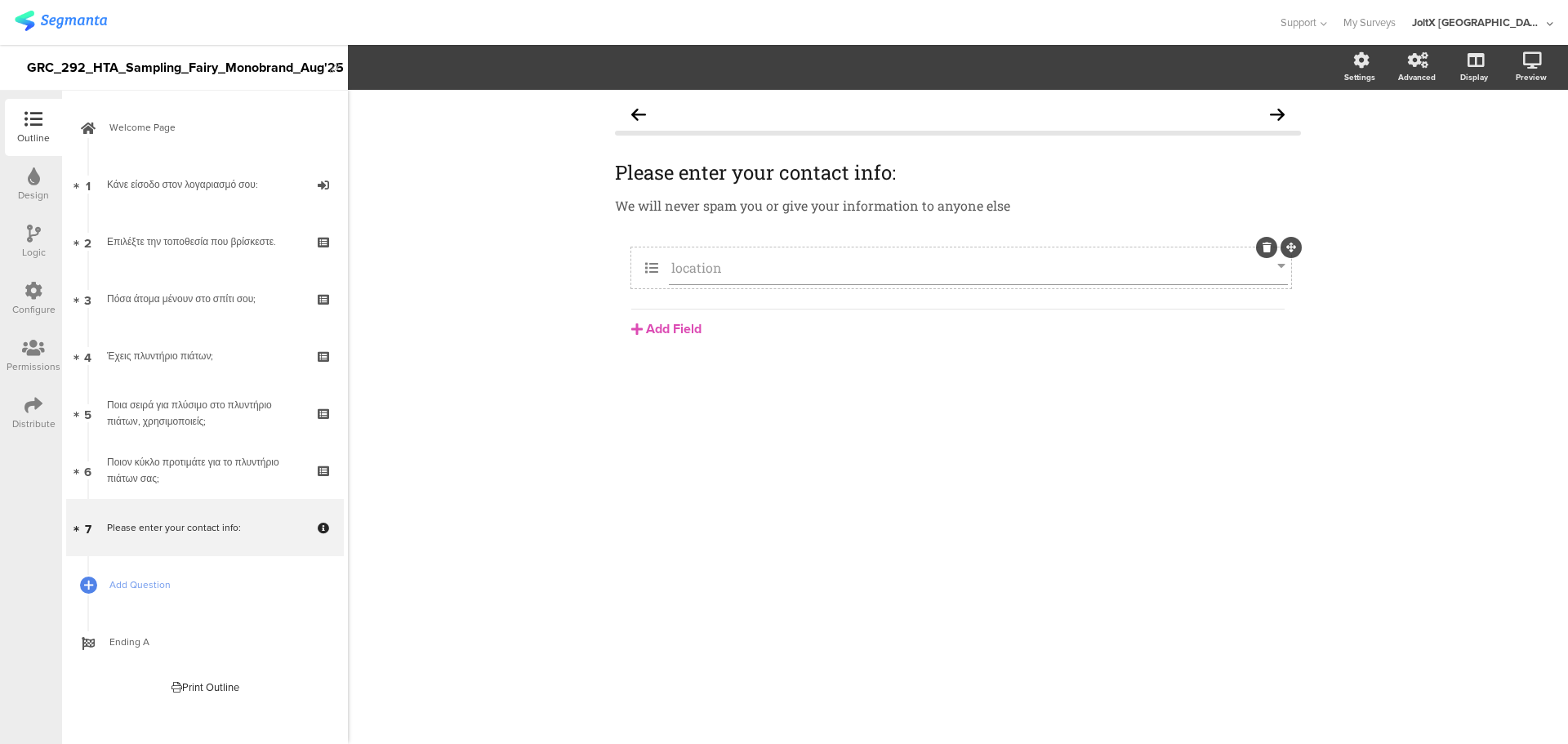
click at [1058, 262] on input "location" at bounding box center [974, 268] width 606 height 17
click at [16, 344] on div at bounding box center [33, 349] width 54 height 20
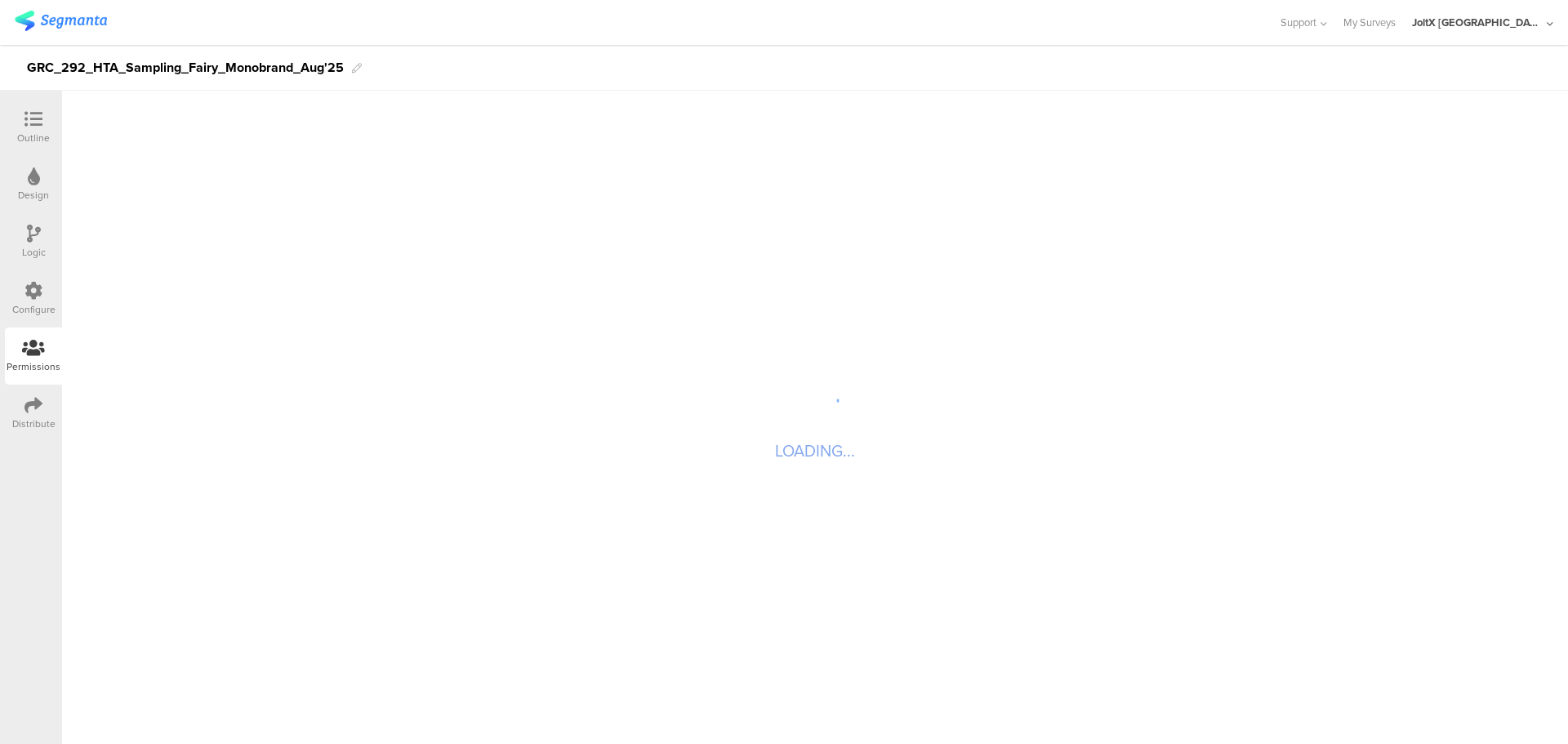
click at [30, 297] on icon at bounding box center [33, 291] width 18 height 18
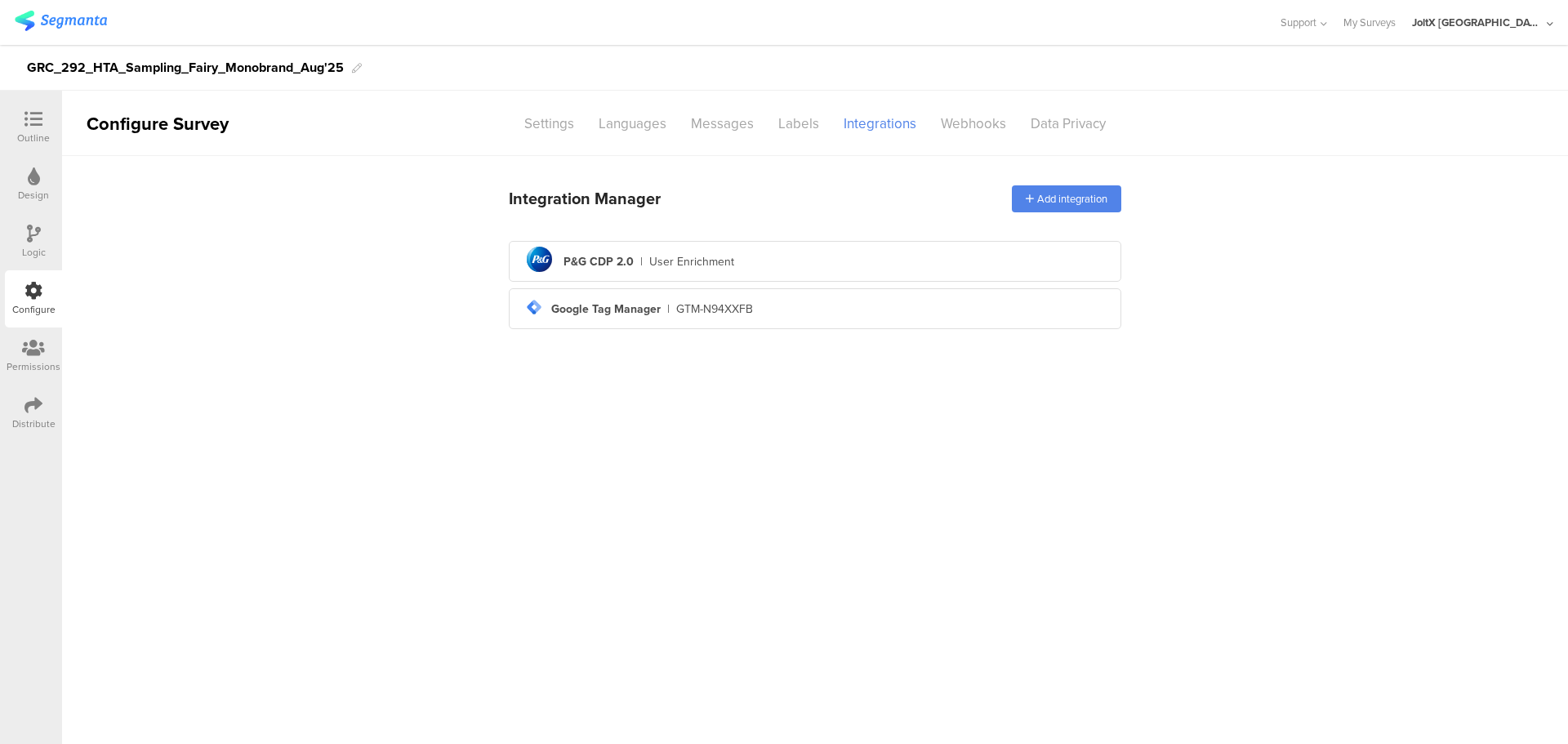
click at [842, 236] on div "Integration Manager Add integration pg logo P&G CDP 2.0 | User Enrichment tag-m…" at bounding box center [815, 256] width 613 height 160
click at [831, 253] on div "pg logo P&G CDP 2.0 | User Enrichment" at bounding box center [815, 262] width 586 height 40
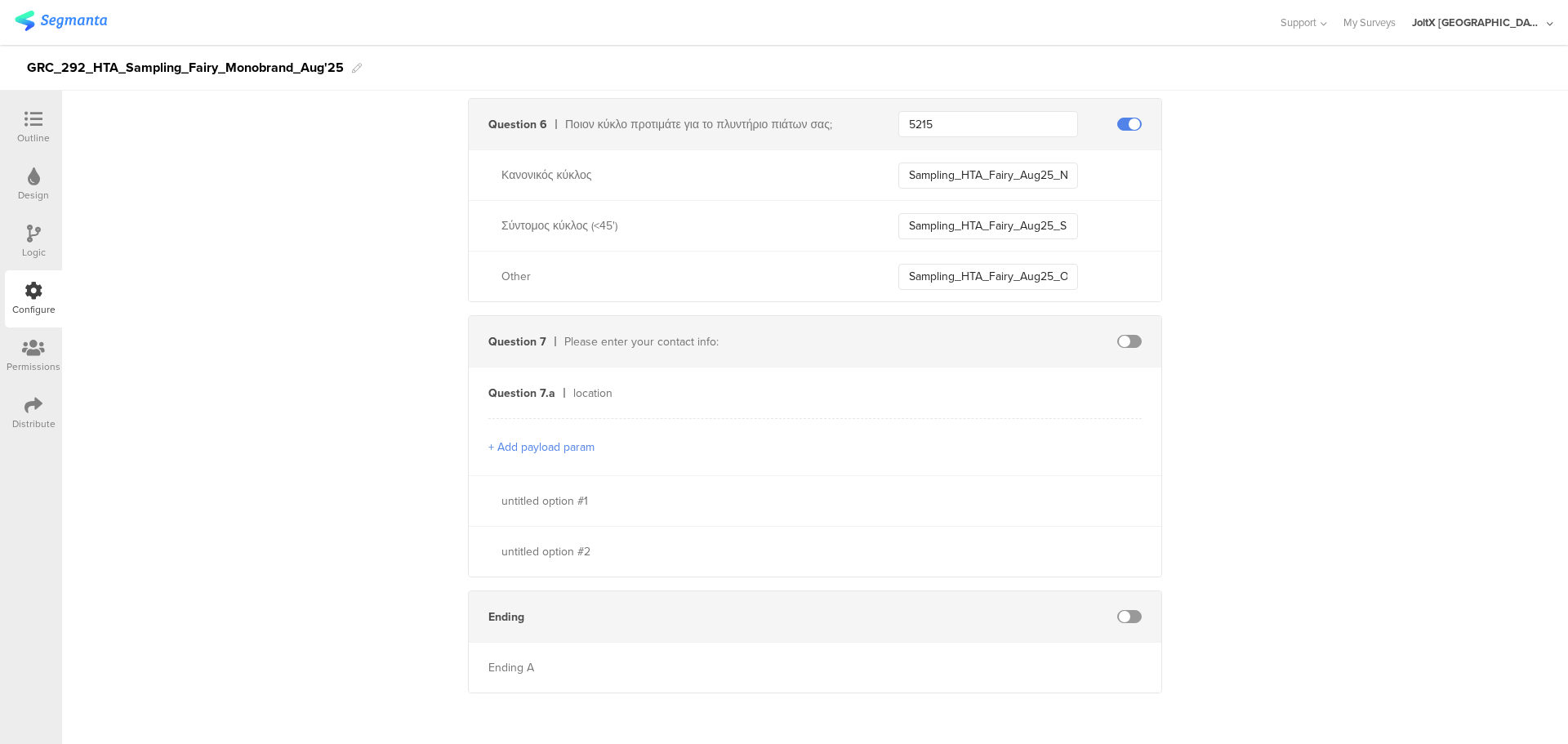
scroll to position [4584, 0]
click at [1117, 337] on span at bounding box center [1129, 337] width 25 height 13
click at [983, 392] on input "text" at bounding box center [988, 389] width 180 height 26
click at [966, 515] on div "untitled option #1" at bounding box center [815, 497] width 693 height 50
click at [959, 499] on input "text" at bounding box center [988, 498] width 180 height 26
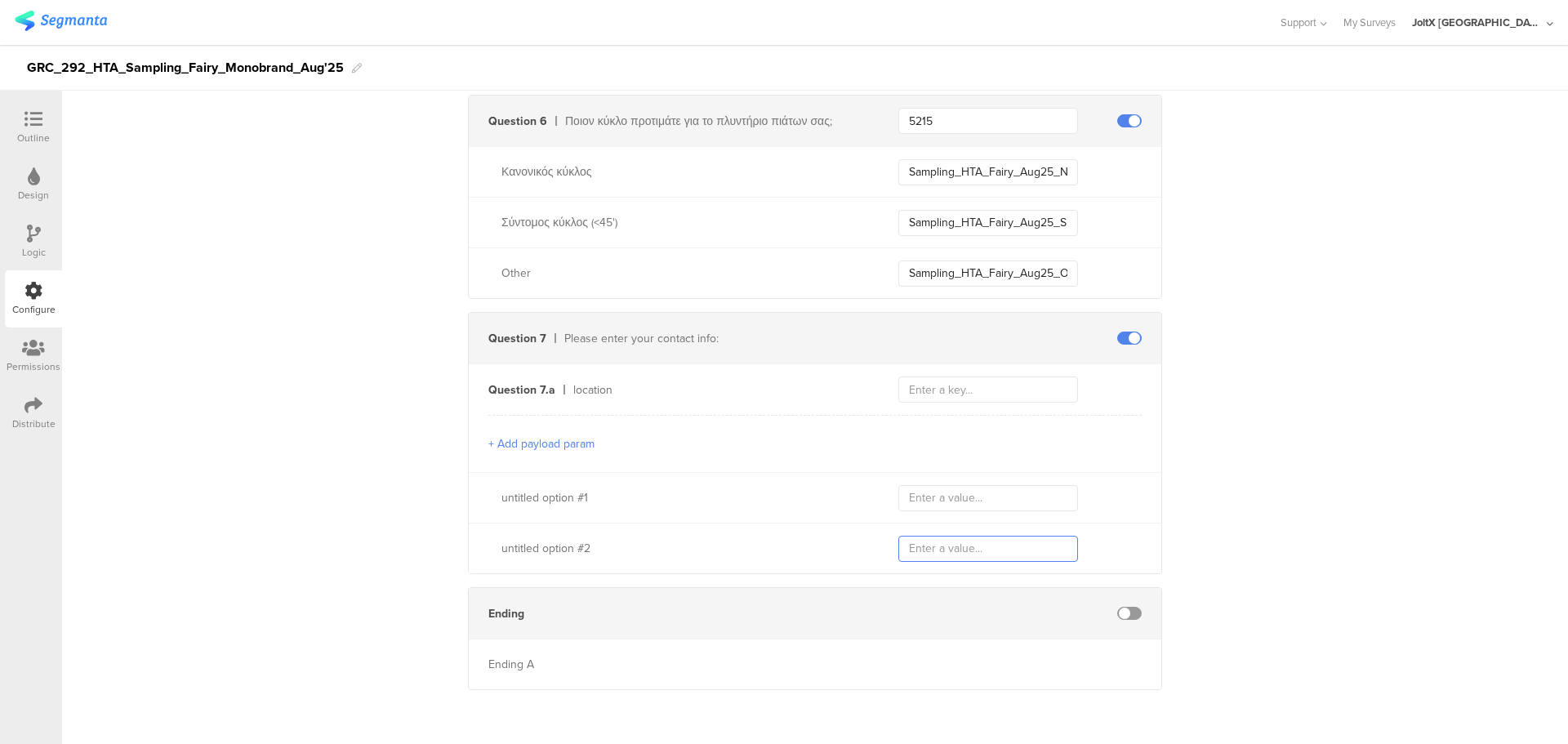
click at [948, 557] on input "text" at bounding box center [988, 549] width 180 height 26
click at [948, 505] on input "text" at bounding box center [988, 498] width 180 height 26
click at [555, 445] on button "+ Add payload param" at bounding box center [541, 444] width 107 height 17
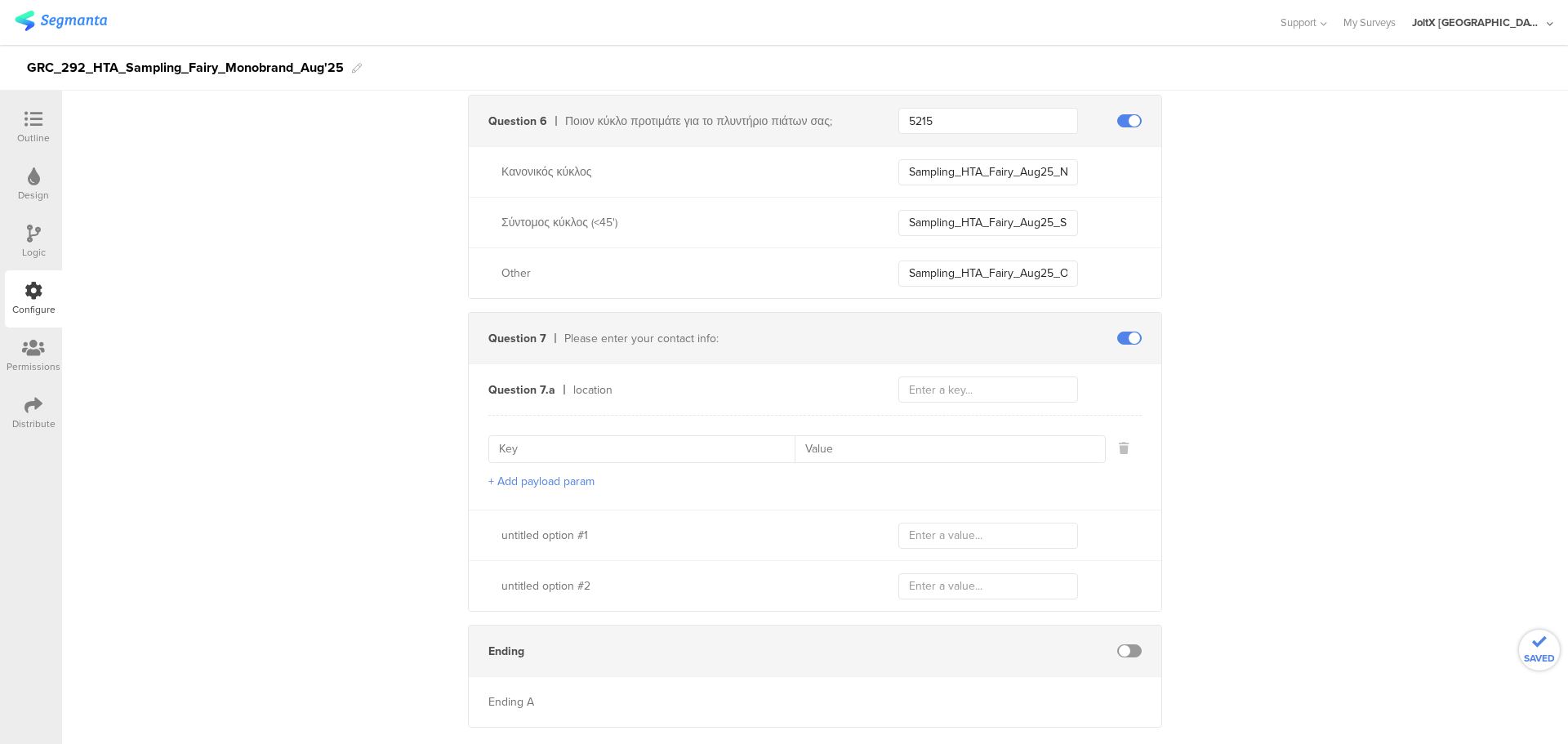
click at [634, 450] on input at bounding box center [647, 449] width 296 height 26
click at [561, 537] on div "untitled option #1" at bounding box center [681, 535] width 358 height 17
click at [556, 470] on div "+ Add payload param" at bounding box center [815, 462] width 654 height 95
click at [559, 453] on input at bounding box center [647, 449] width 296 height 26
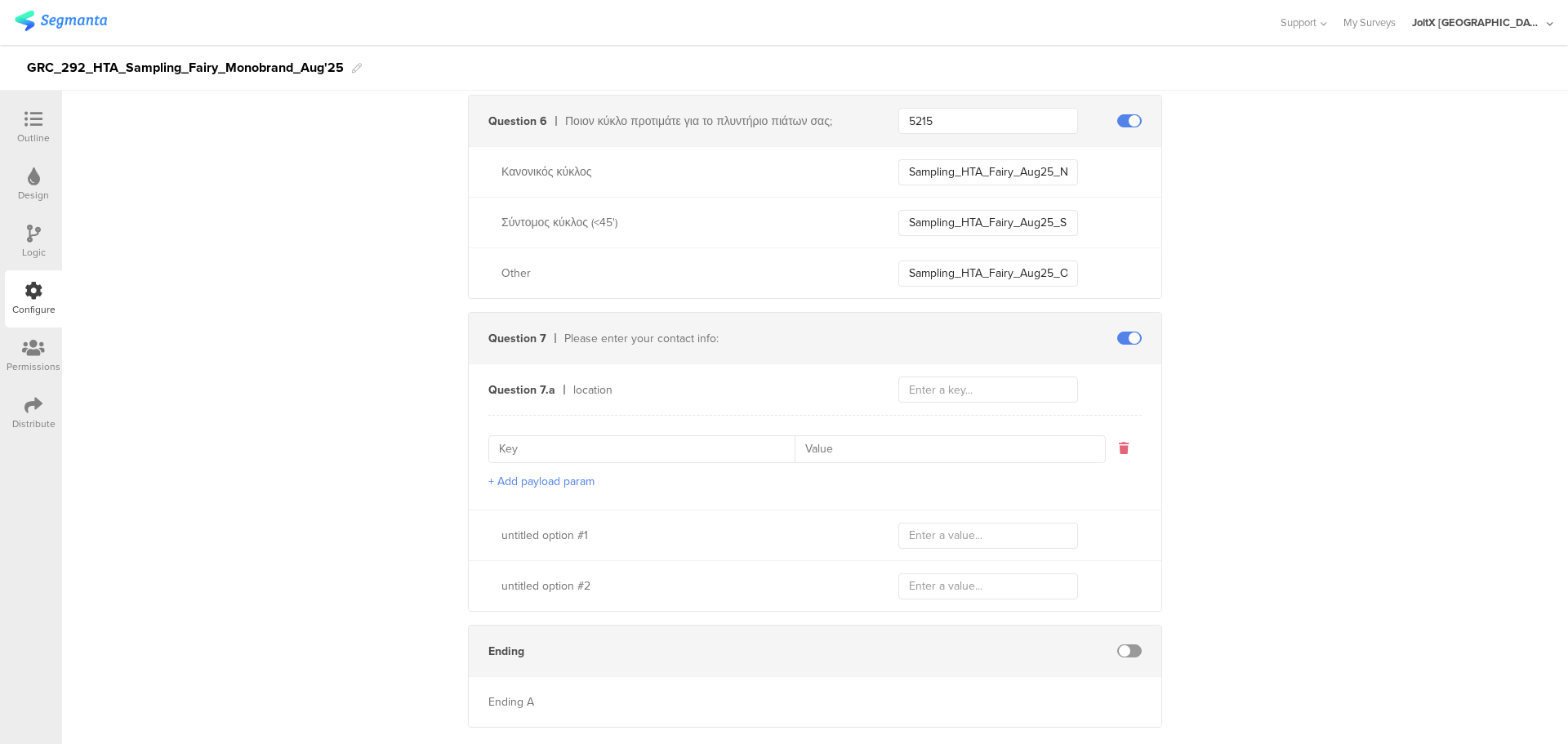
click at [1119, 445] on icon at bounding box center [1124, 448] width 10 height 11
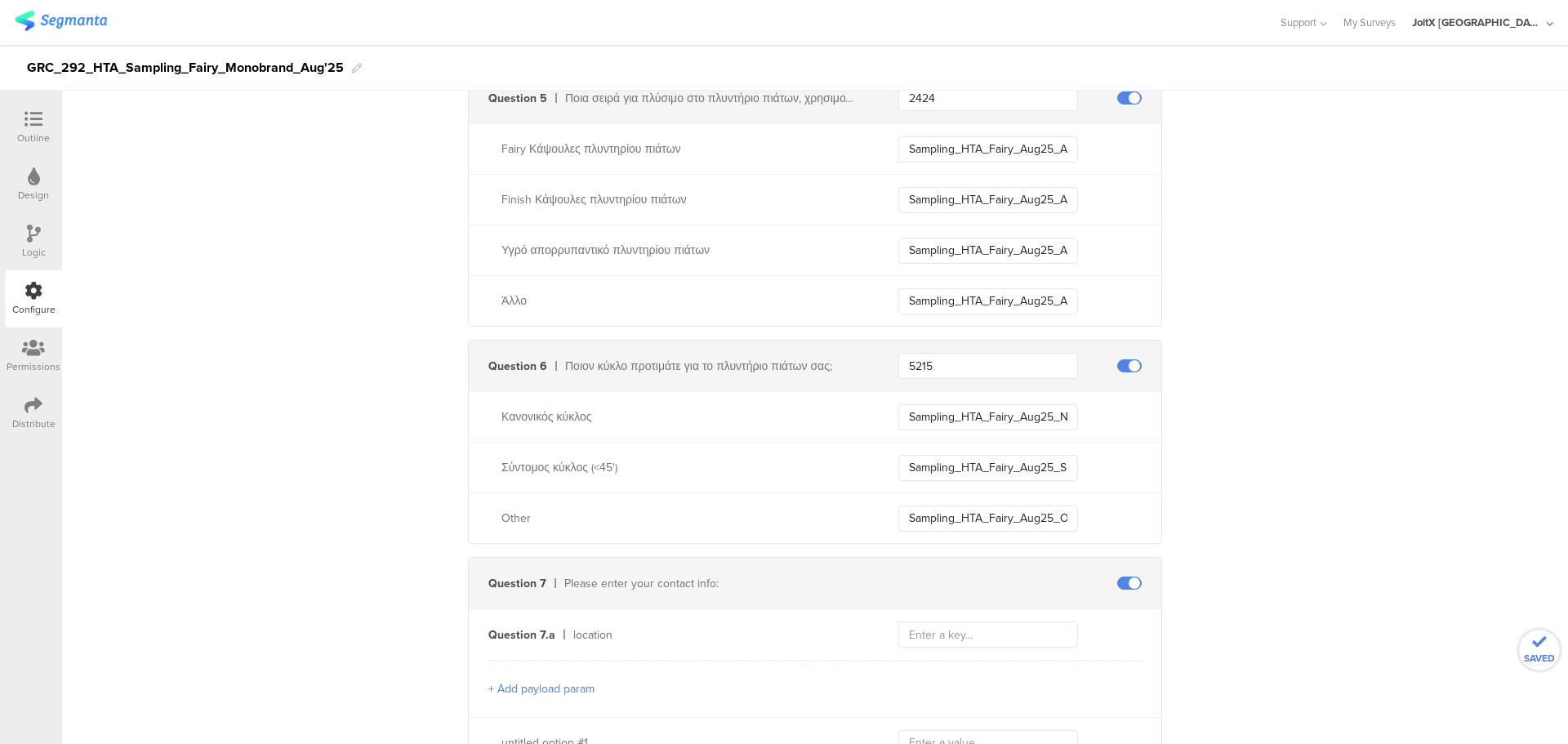
click at [572, 403] on div "Κανονικός κύκλος Sampling_HTA_Fairy_Aug25_NormalCycle" at bounding box center [815, 416] width 693 height 50
click at [571, 409] on div "Κανονικός κύκλος" at bounding box center [681, 417] width 358 height 17
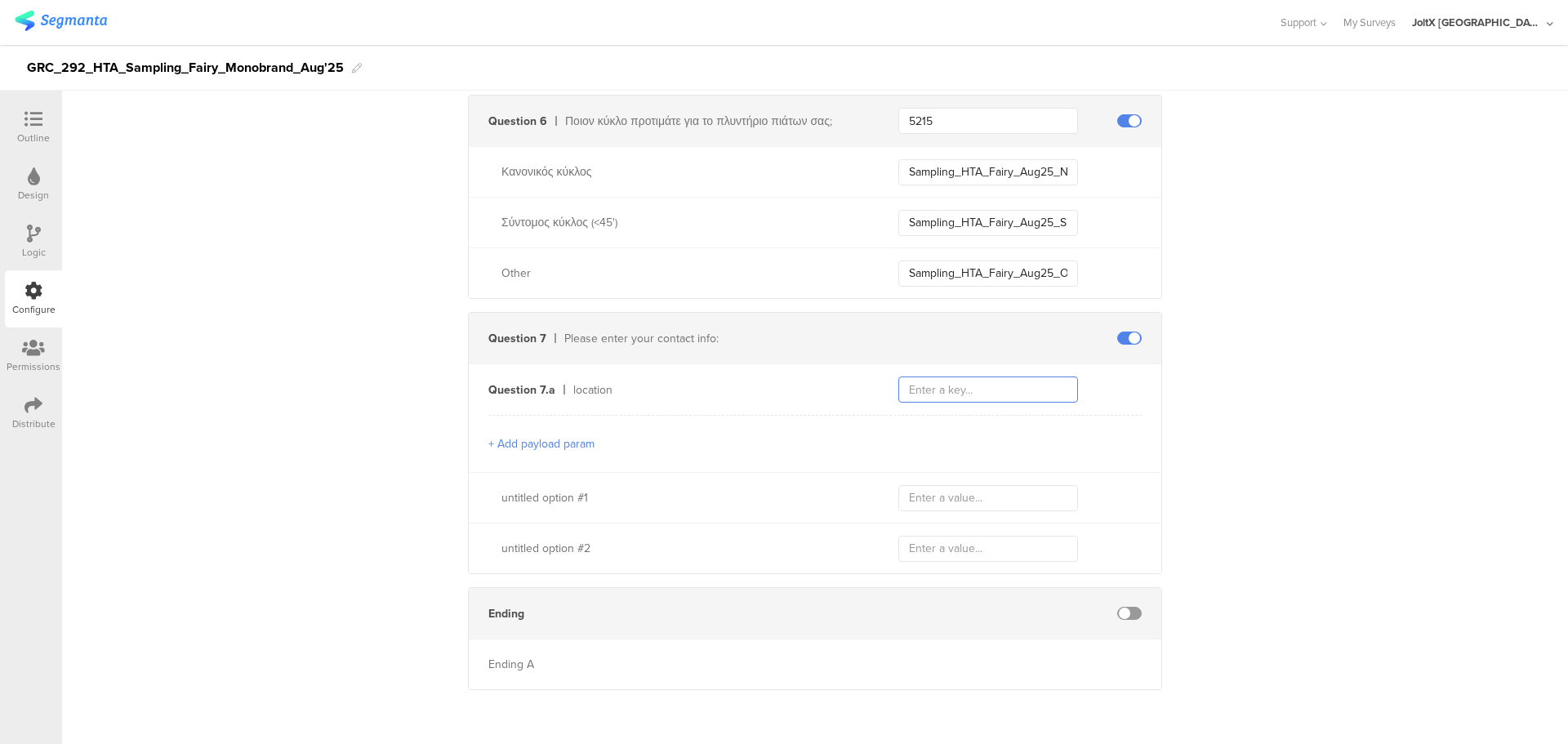
click at [978, 391] on input "text" at bounding box center [988, 389] width 180 height 26
click at [927, 395] on input "text" at bounding box center [988, 389] width 180 height 26
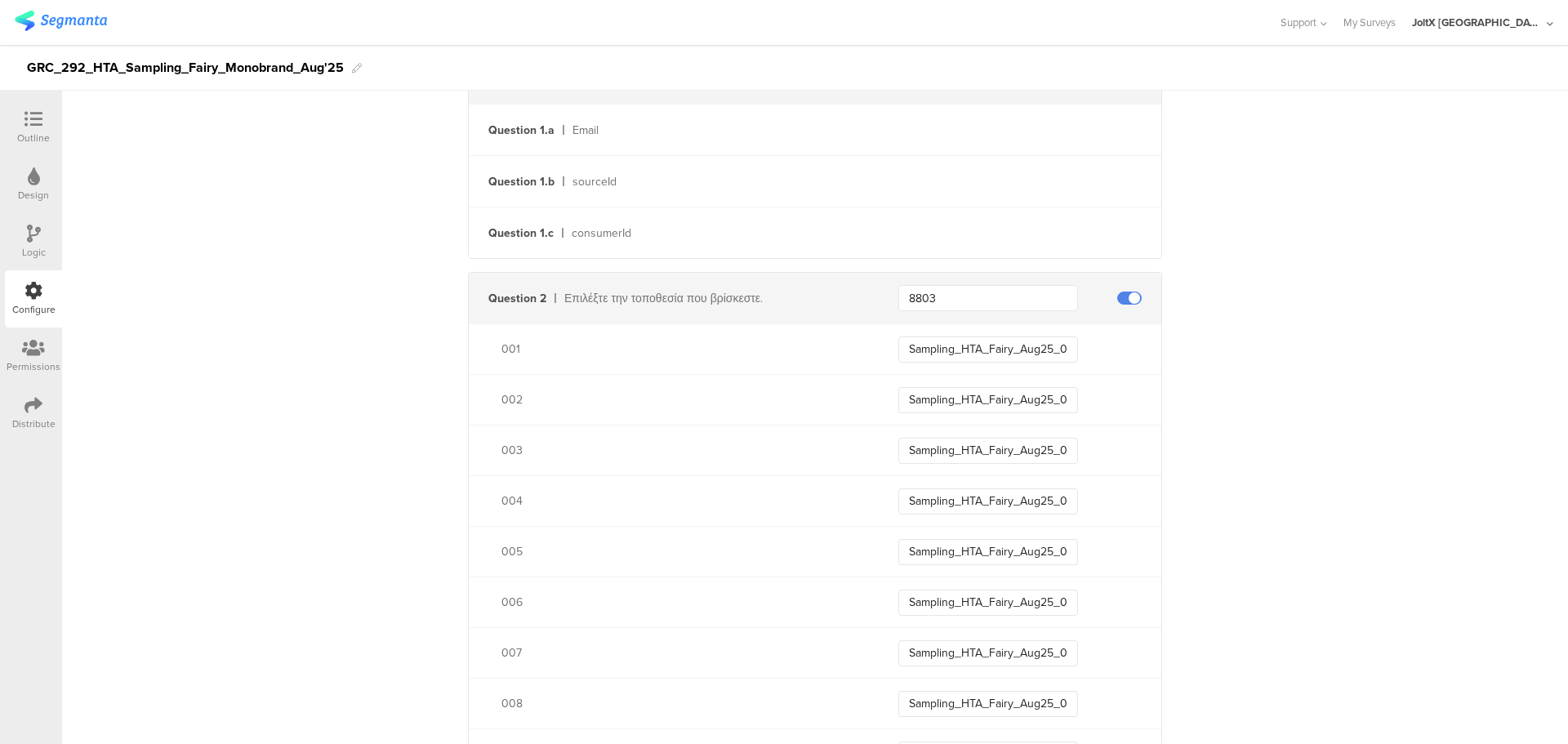
scroll to position [500, 0]
click at [946, 295] on input "8803" at bounding box center [988, 297] width 180 height 26
drag, startPoint x: 918, startPoint y: 297, endPoint x: 934, endPoint y: 299, distance: 16.1
click at [934, 299] on input "8803" at bounding box center [988, 297] width 180 height 26
click at [934, 300] on input "8803" at bounding box center [988, 297] width 180 height 26
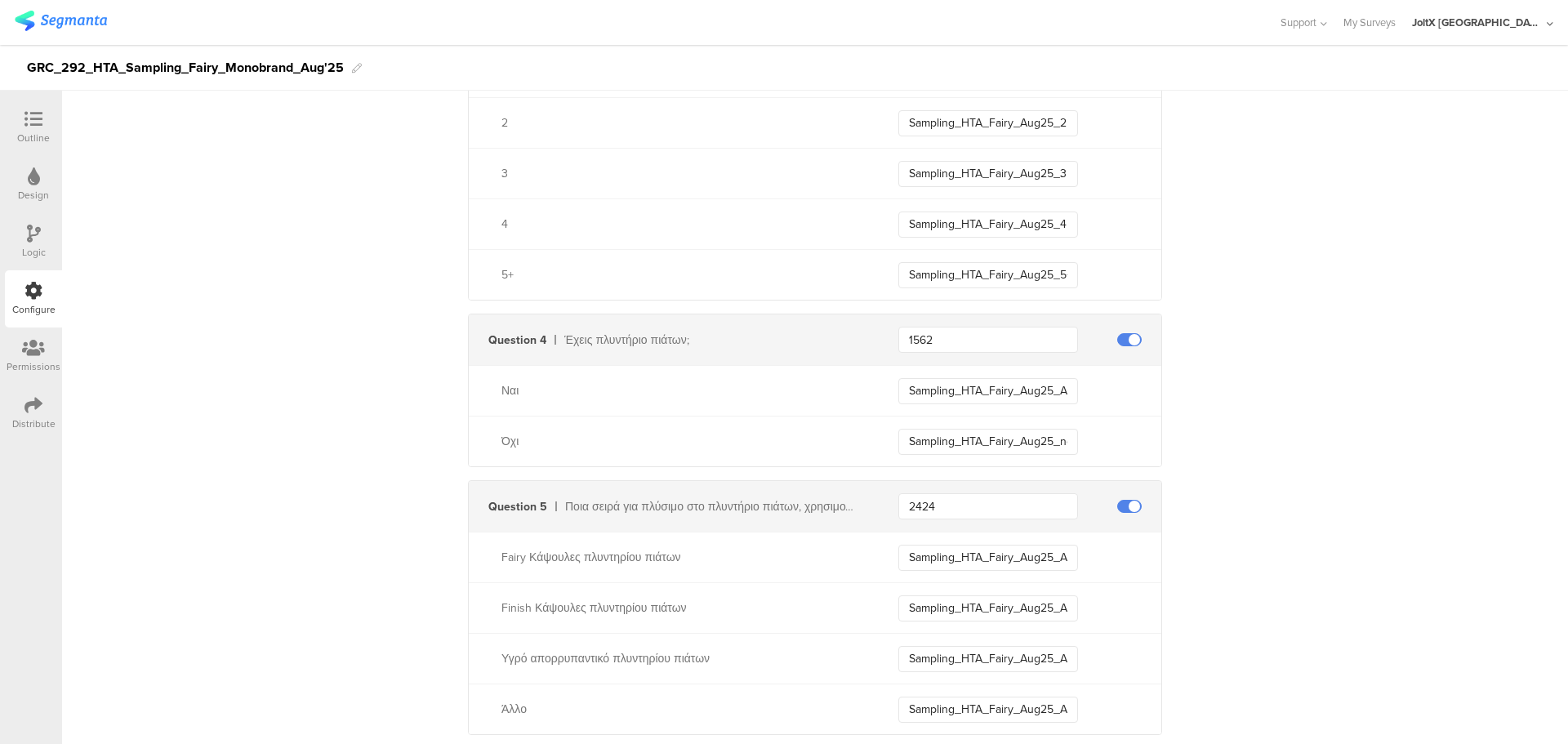
scroll to position [4502, 0]
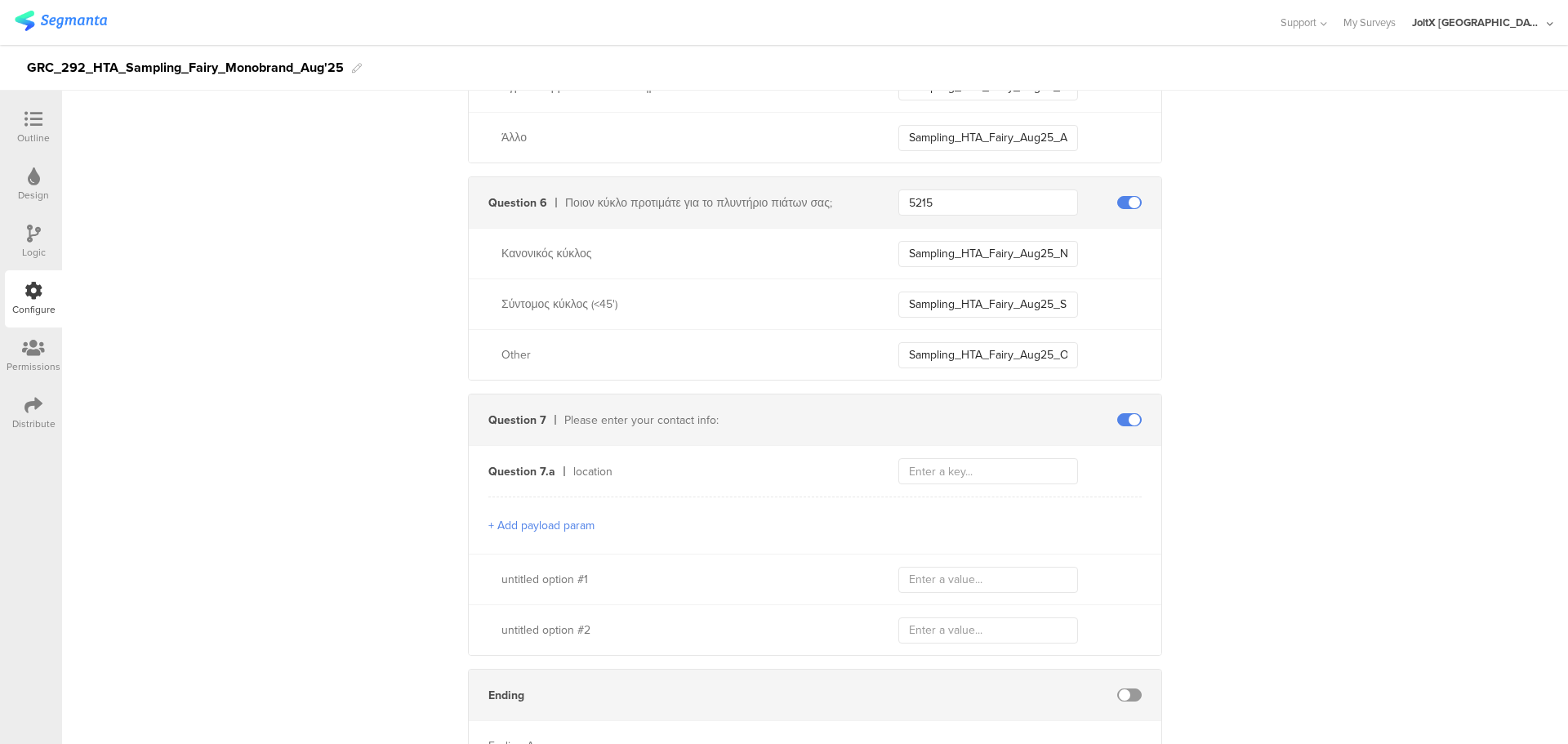
click at [48, 99] on div "Outline" at bounding box center [33, 127] width 57 height 57
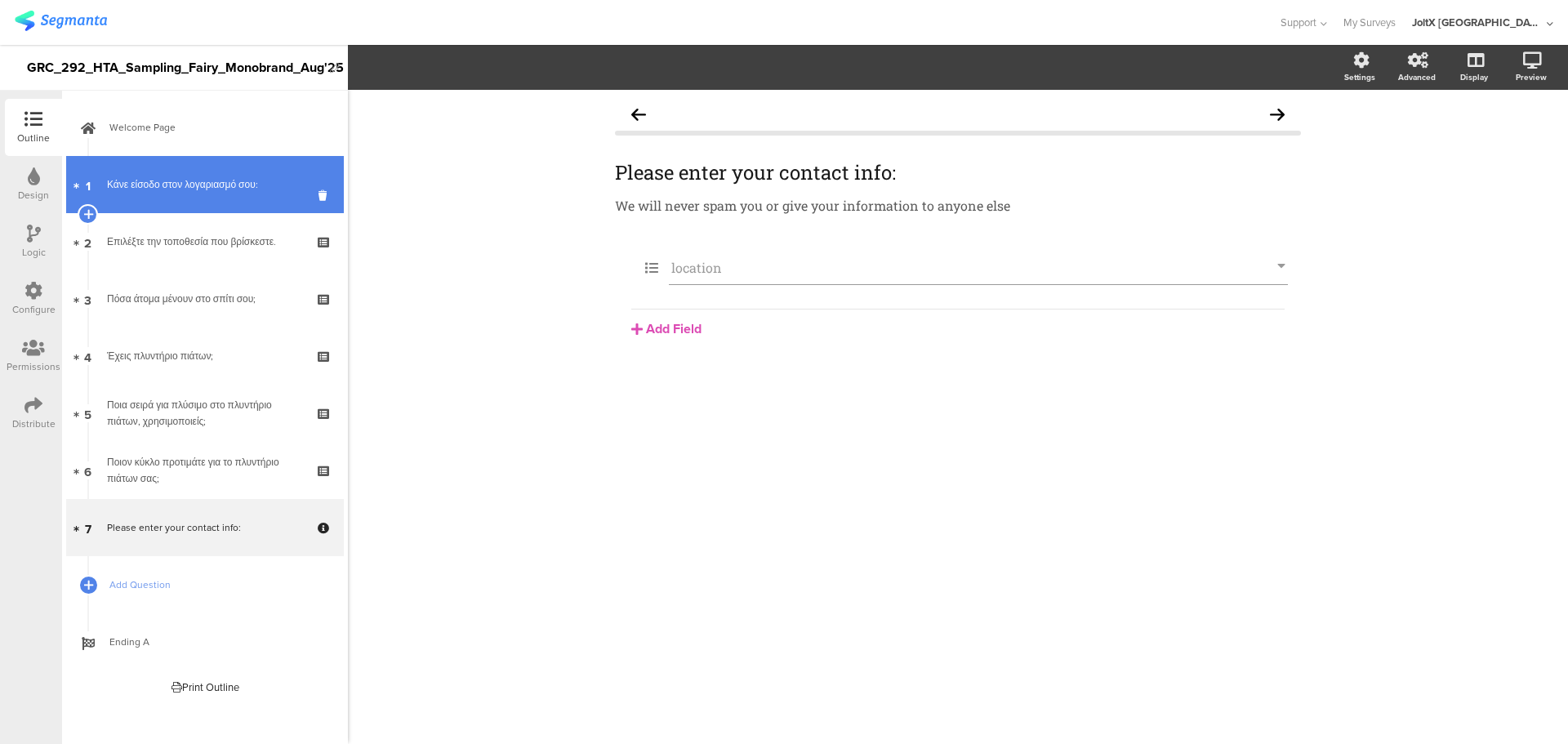
click at [135, 192] on div "Κάνε είσοδο στον λογαριασμό σου:" at bounding box center [205, 184] width 195 height 16
